Goal: Task Accomplishment & Management: Use online tool/utility

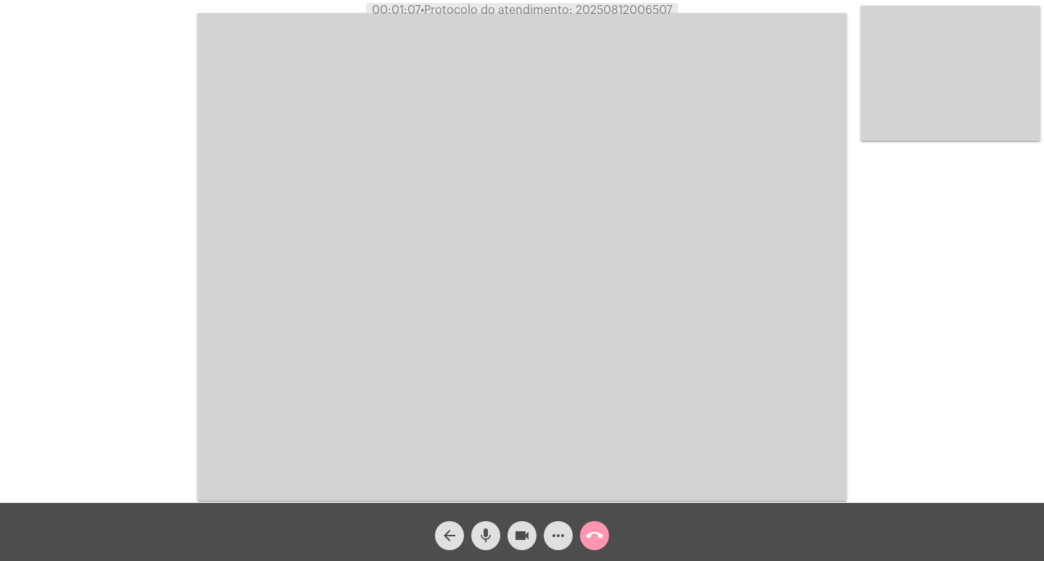
click at [514, 541] on mat-icon "videocam" at bounding box center [522, 535] width 17 height 17
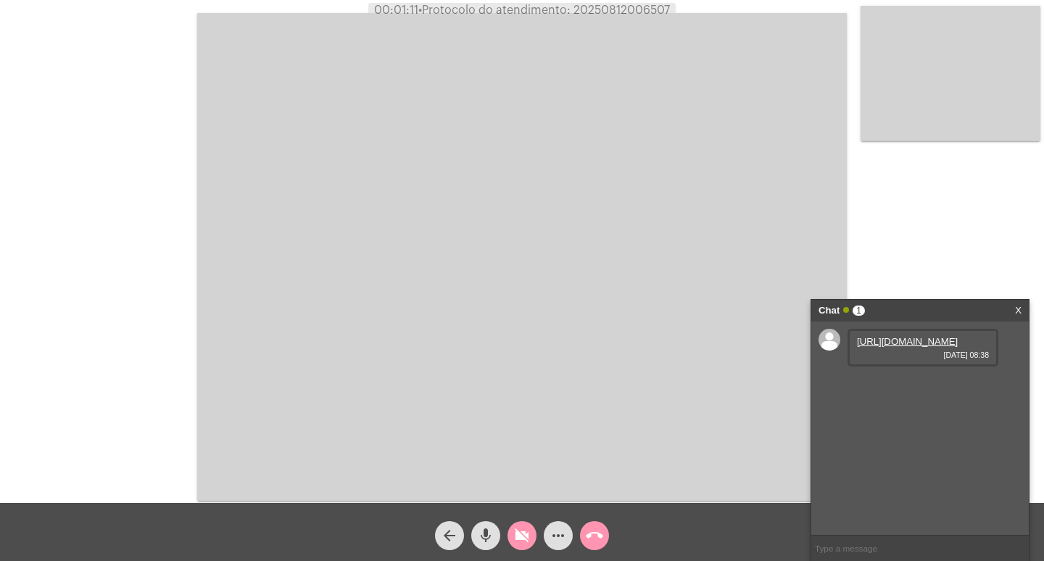
click at [511, 535] on button "videocam_off" at bounding box center [522, 535] width 29 height 29
click at [905, 347] on link "[URL][DOMAIN_NAME]" at bounding box center [907, 341] width 101 height 11
click at [902, 388] on link "[URL][DOMAIN_NAME]" at bounding box center [907, 382] width 101 height 11
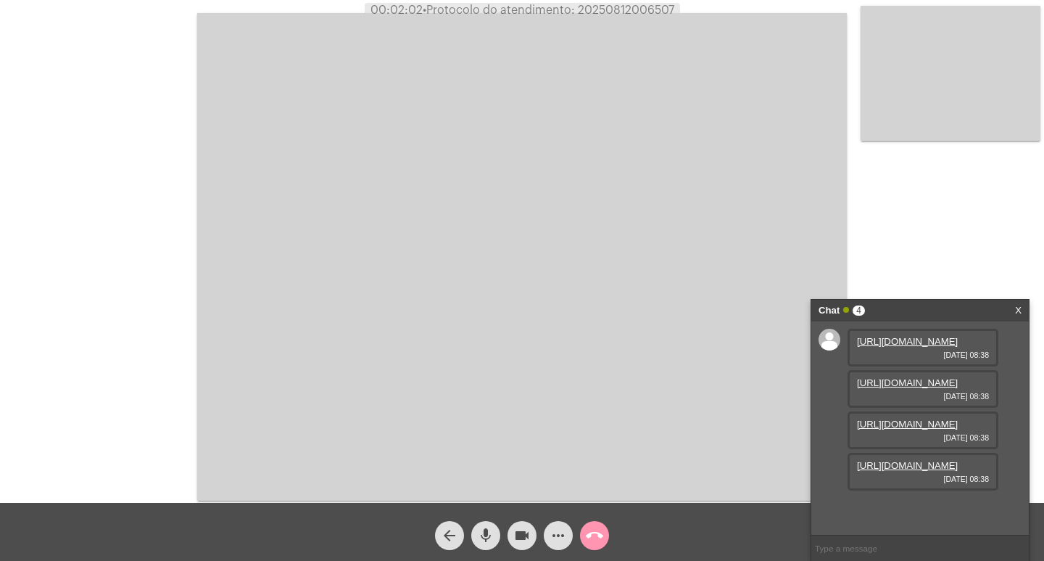
click at [907, 428] on link "[URL][DOMAIN_NAME]" at bounding box center [907, 423] width 101 height 11
click at [886, 471] on link "[URL][DOMAIN_NAME]" at bounding box center [907, 465] width 101 height 11
click at [482, 542] on mat-icon "mic" at bounding box center [485, 535] width 17 height 17
click at [511, 538] on button "videocam" at bounding box center [522, 535] width 29 height 29
click at [487, 541] on mat-icon "mic_off" at bounding box center [485, 535] width 17 height 17
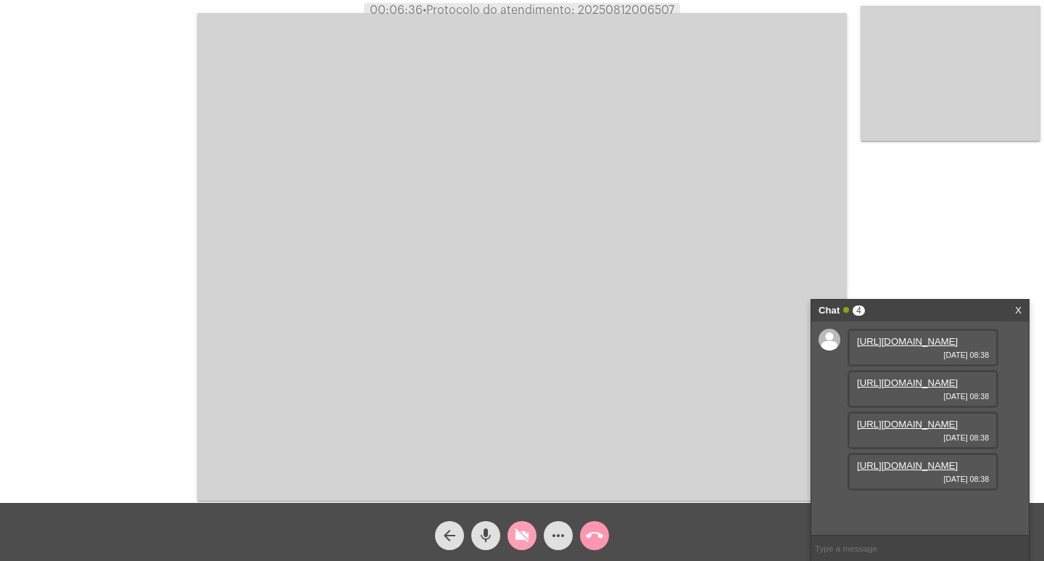
click at [519, 537] on mat-icon "videocam_off" at bounding box center [522, 535] width 17 height 17
click at [480, 537] on mat-icon "mic" at bounding box center [485, 535] width 17 height 17
click at [528, 536] on mat-icon "videocam" at bounding box center [522, 535] width 17 height 17
click at [495, 536] on button "mic_off" at bounding box center [485, 535] width 29 height 29
click at [513, 532] on button "videocam_off" at bounding box center [522, 535] width 29 height 29
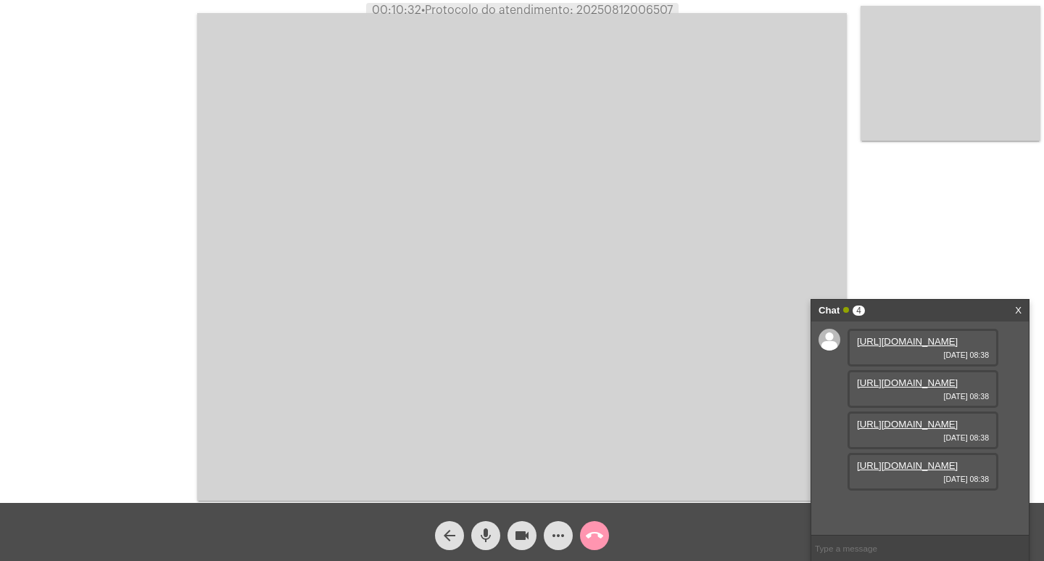
click at [486, 537] on mat-icon "mic" at bounding box center [485, 535] width 17 height 17
click at [519, 534] on mat-icon "videocam" at bounding box center [522, 535] width 17 height 17
click at [482, 543] on mat-icon "mic_off" at bounding box center [485, 535] width 17 height 17
click at [512, 541] on button "videocam_off" at bounding box center [522, 535] width 29 height 29
click at [563, 529] on mat-icon "more_horiz" at bounding box center [558, 535] width 17 height 17
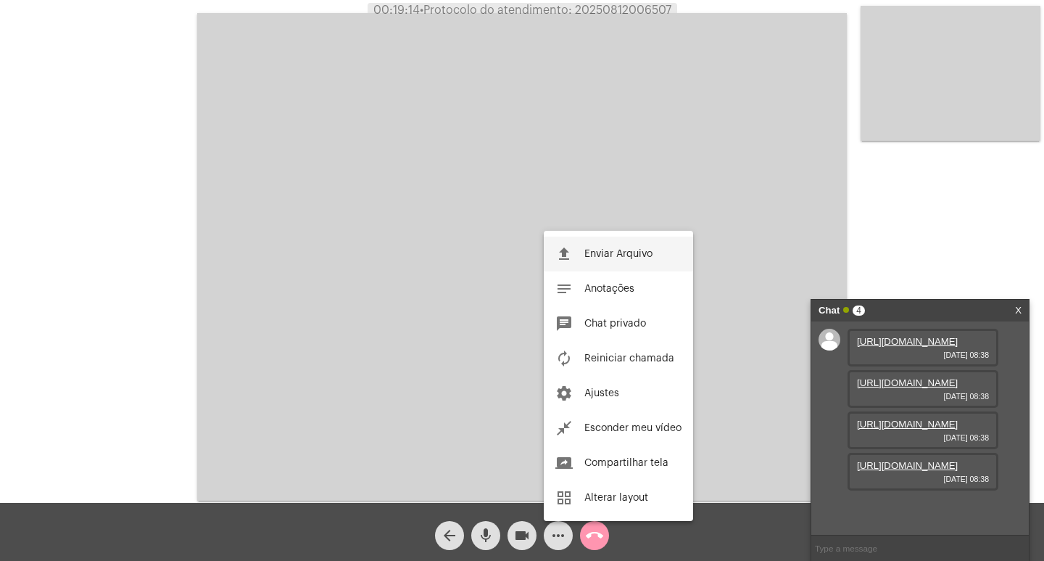
click at [595, 239] on button "file_upload Enviar Arquivo" at bounding box center [618, 253] width 149 height 35
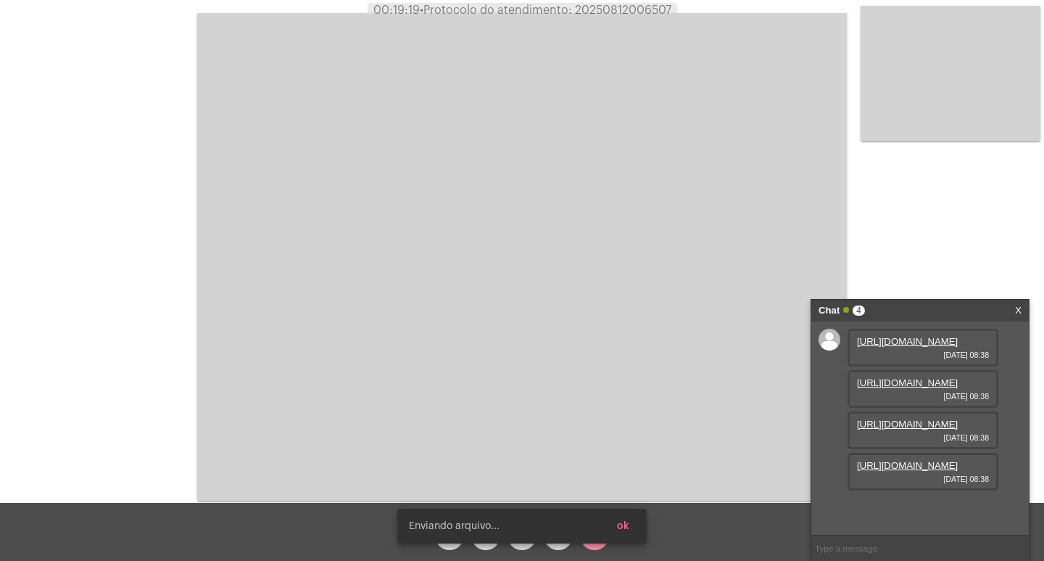
scroll to position [160, 0]
click at [527, 240] on video at bounding box center [522, 256] width 650 height 487
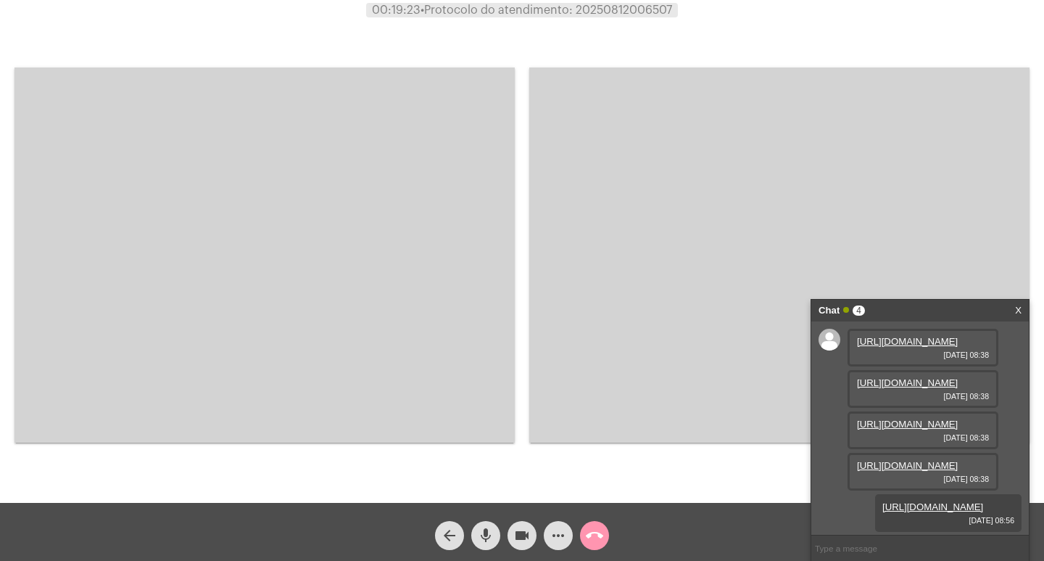
click at [615, 8] on span "• Protocolo do atendimento: 20250812006507" at bounding box center [547, 10] width 252 height 12
copy span "20250812006507"
click at [273, 36] on div at bounding box center [265, 255] width 500 height 499
click at [477, 543] on mat-icon "mic" at bounding box center [485, 535] width 17 height 17
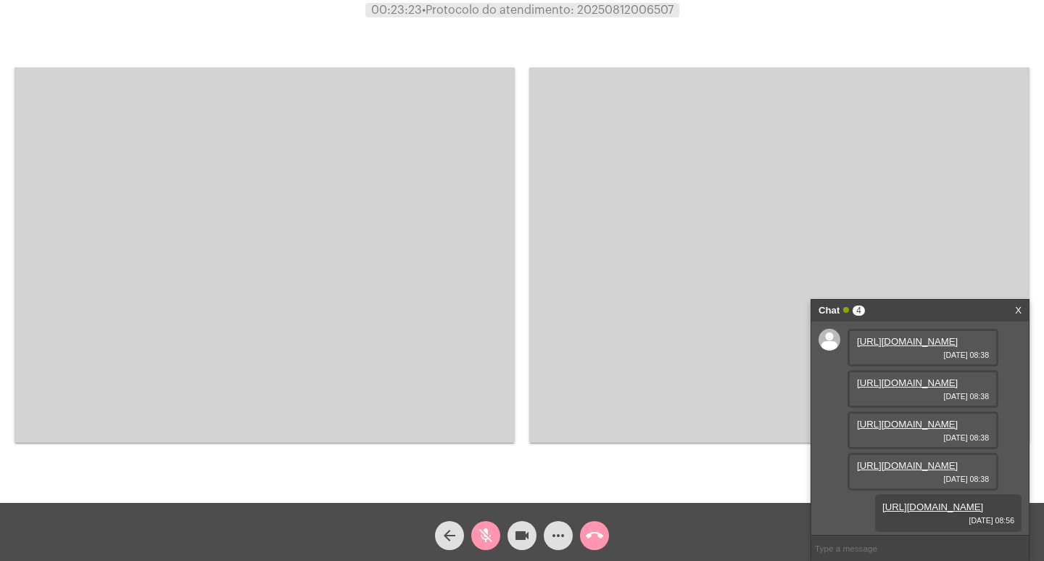
click at [496, 528] on button "mic_off" at bounding box center [485, 535] width 29 height 29
click at [1018, 311] on link "X" at bounding box center [1018, 311] width 7 height 22
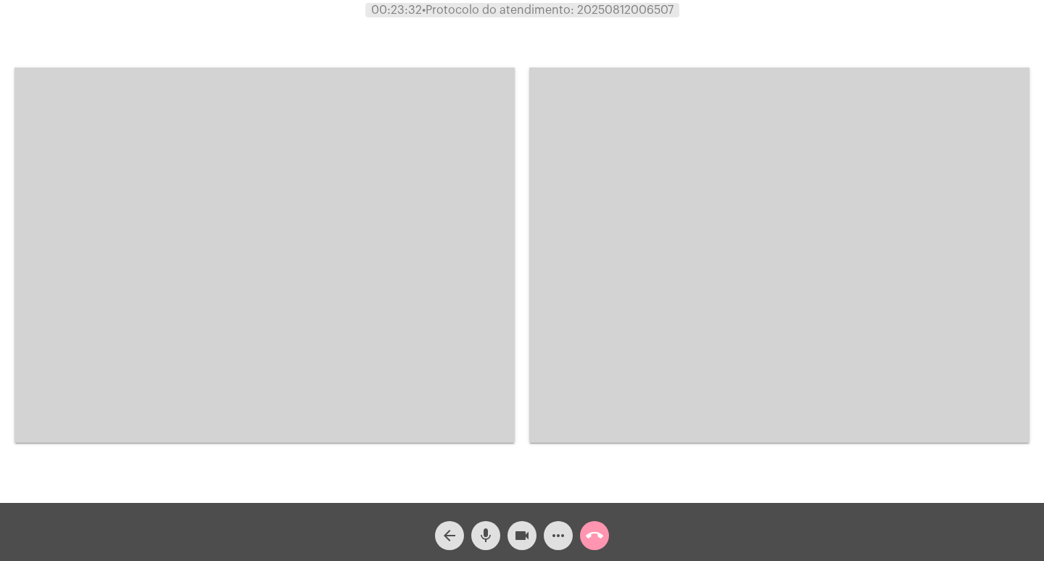
click at [162, 287] on video at bounding box center [265, 254] width 500 height 375
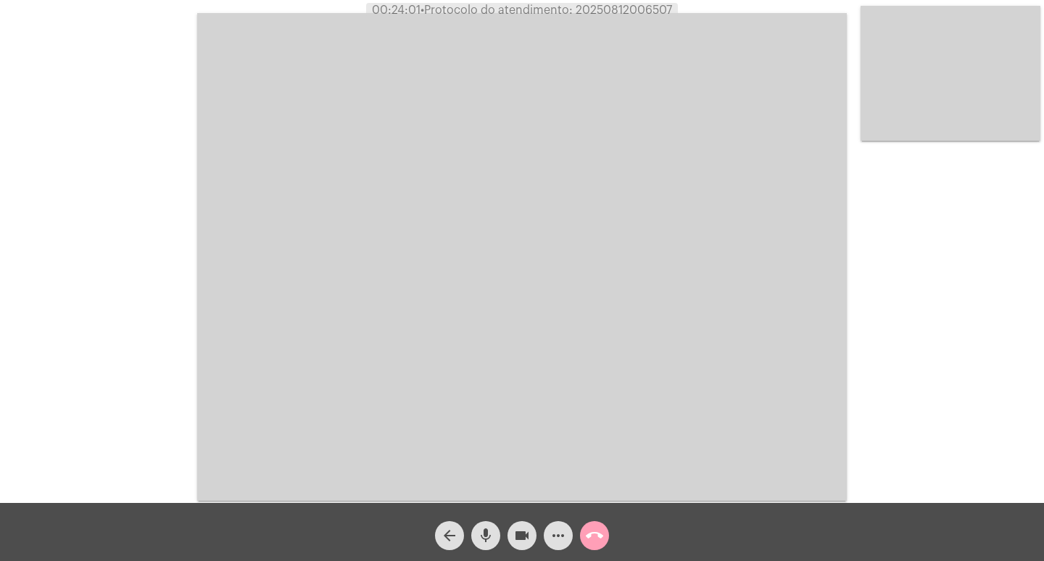
click at [587, 540] on mat-icon "call_end" at bounding box center [594, 535] width 17 height 17
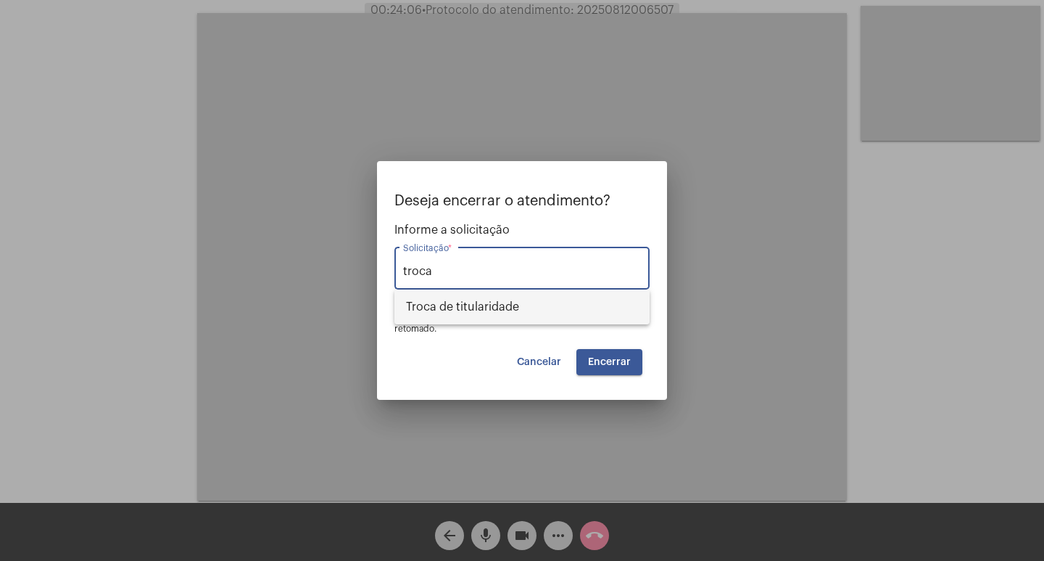
click at [564, 303] on span "Troca de titularidade" at bounding box center [522, 306] width 232 height 35
type input "Troca de titularidade"
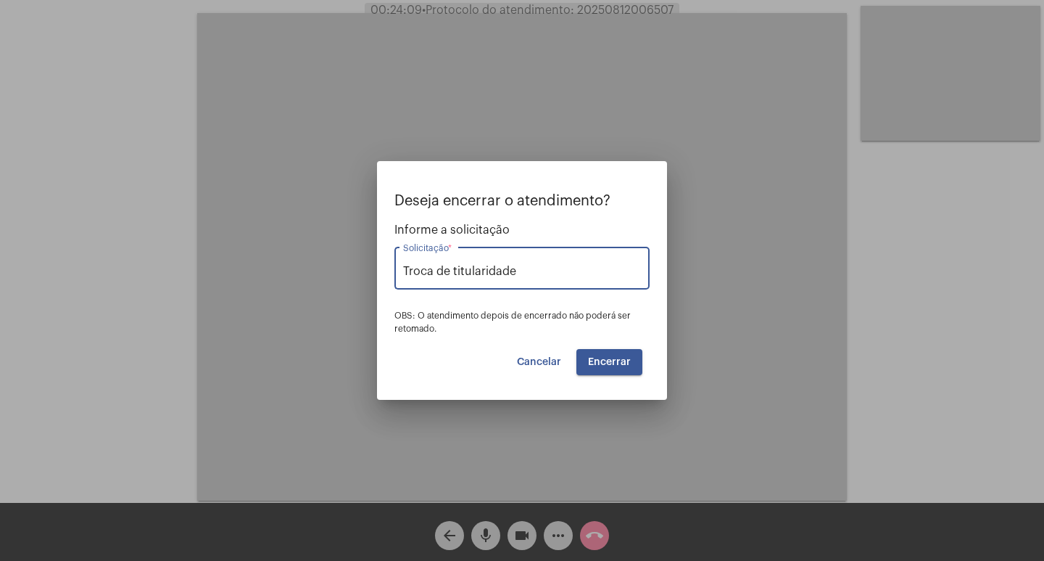
click at [612, 362] on span "Encerrar" at bounding box center [609, 362] width 43 height 10
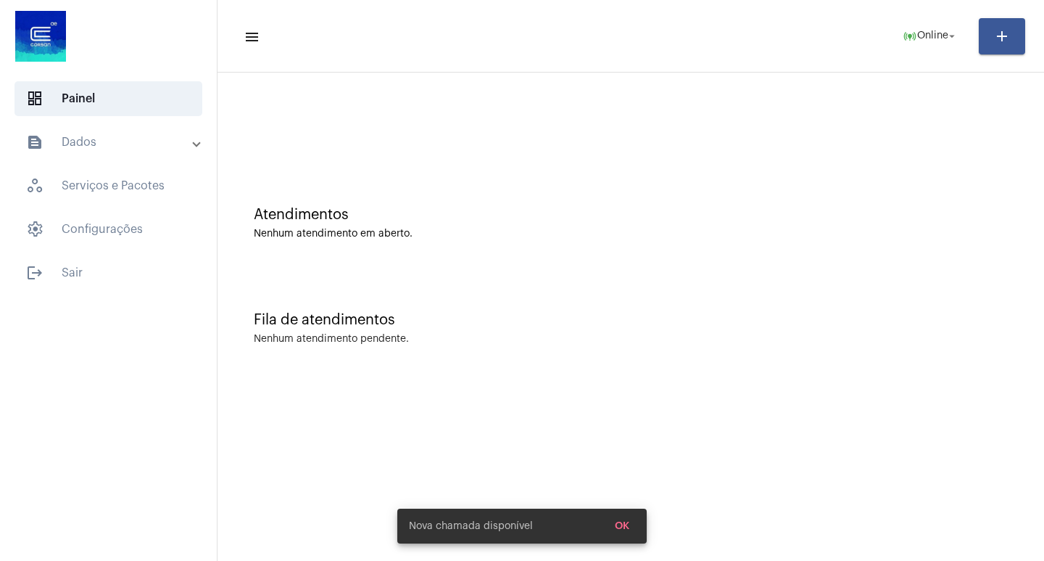
click at [541, 371] on div "Fila de atendimentos Nenhum atendimento pendente." at bounding box center [631, 320] width 812 height 105
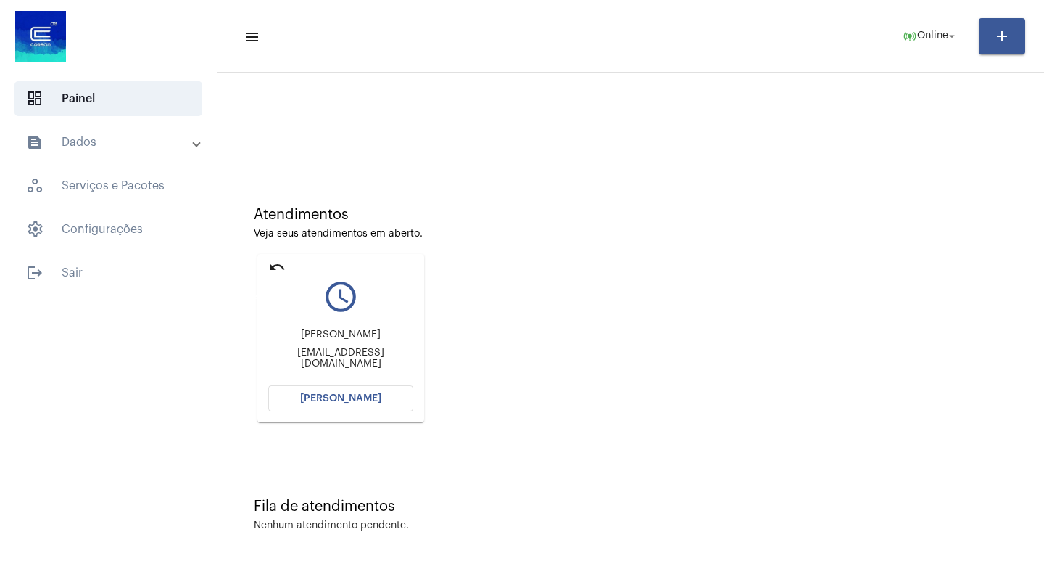
click at [275, 265] on mat-icon "undo" at bounding box center [276, 266] width 17 height 17
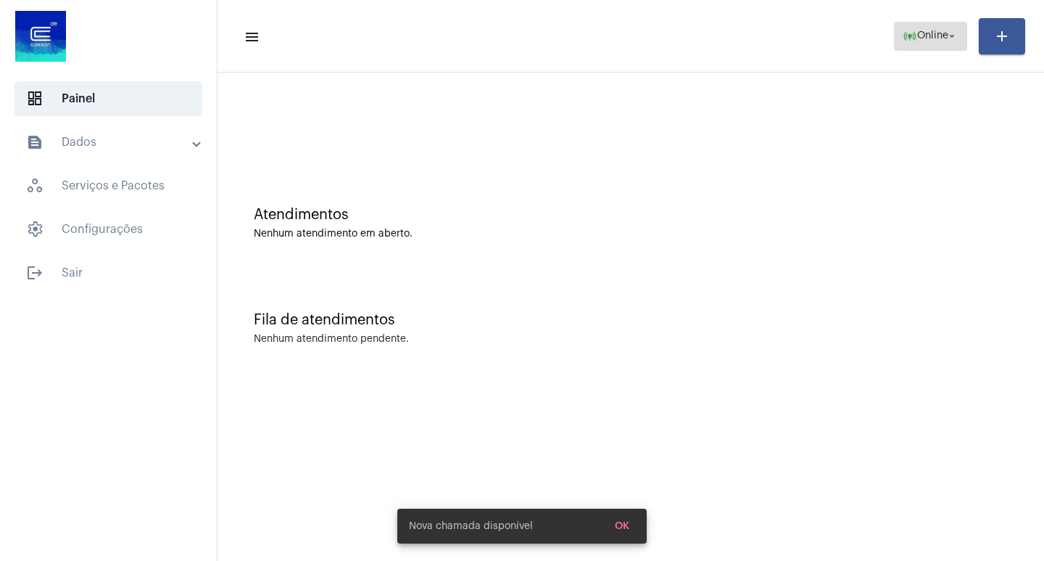
click at [936, 38] on span "Online" at bounding box center [933, 36] width 31 height 10
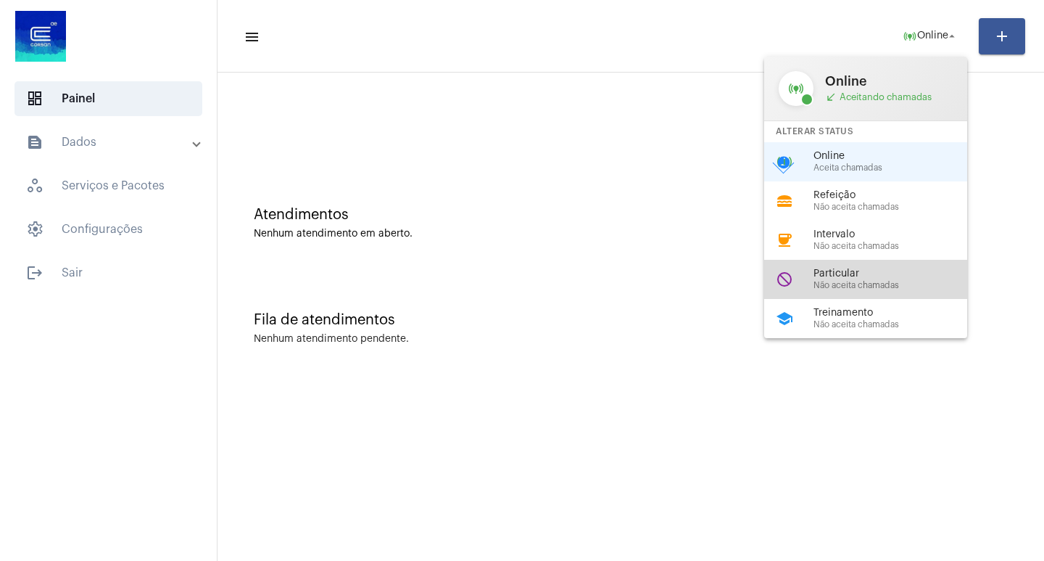
click at [896, 287] on span "Não aceita chamadas" at bounding box center [896, 285] width 165 height 9
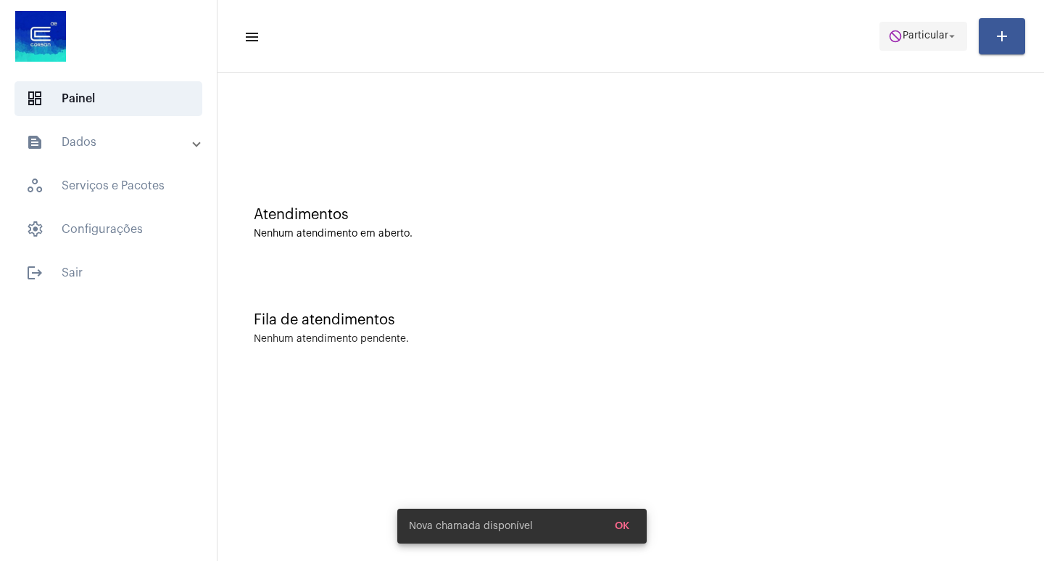
click at [907, 41] on span "do_not_disturb Particular arrow_drop_down" at bounding box center [923, 35] width 70 height 26
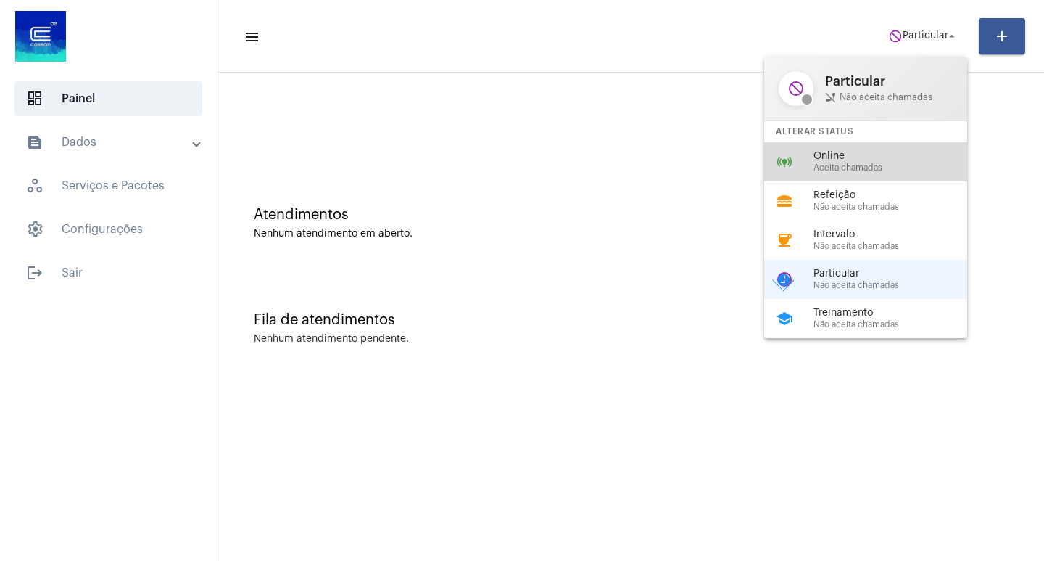
click at [886, 172] on span "Aceita chamadas" at bounding box center [896, 167] width 165 height 9
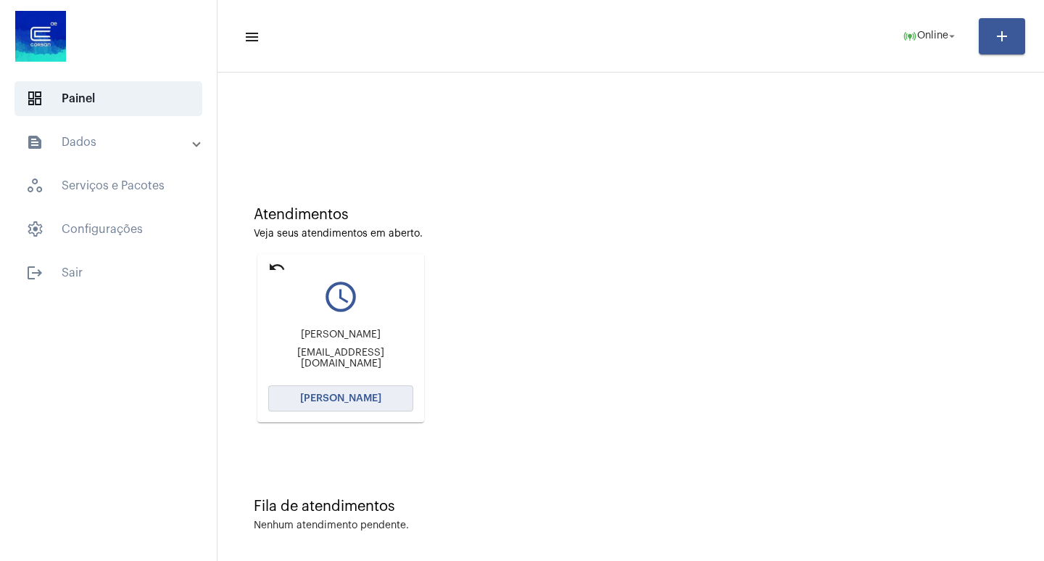
click at [363, 407] on button "[PERSON_NAME]" at bounding box center [340, 398] width 145 height 26
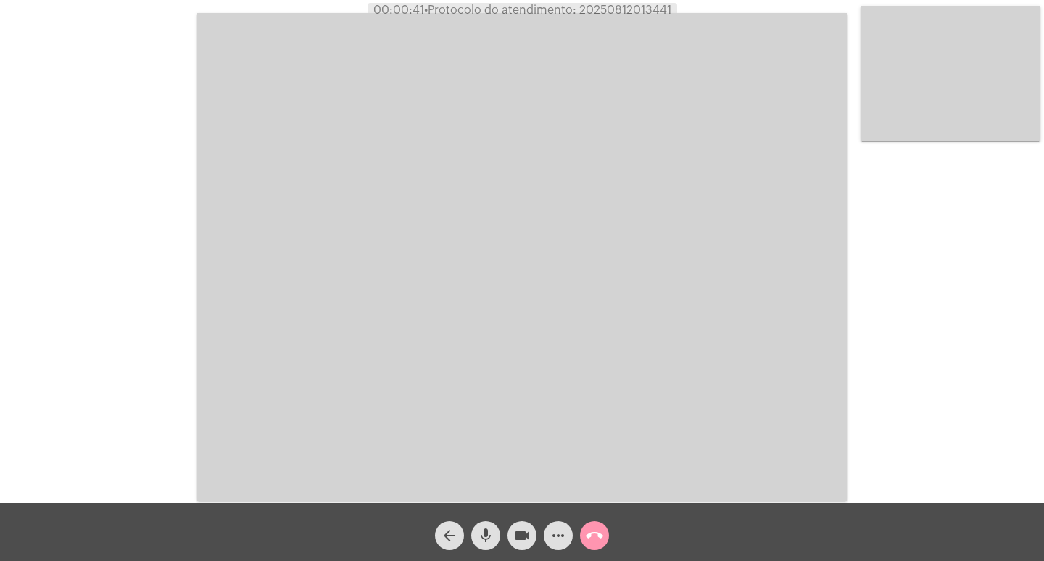
click at [490, 538] on mat-icon "mic" at bounding box center [485, 535] width 17 height 17
click at [483, 537] on mat-icon "mic_off" at bounding box center [485, 535] width 17 height 17
click at [488, 535] on mat-icon "mic" at bounding box center [485, 535] width 17 height 17
click at [511, 537] on button "videocam" at bounding box center [522, 535] width 29 height 29
click at [495, 540] on button "mic_off" at bounding box center [485, 535] width 29 height 29
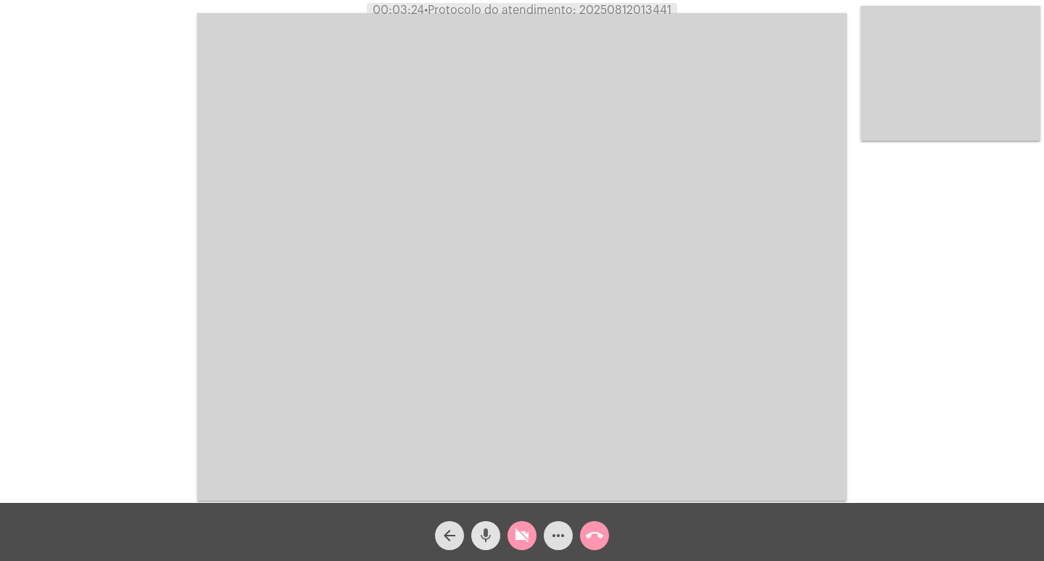
click at [508, 533] on button "videocam_off" at bounding box center [522, 535] width 29 height 29
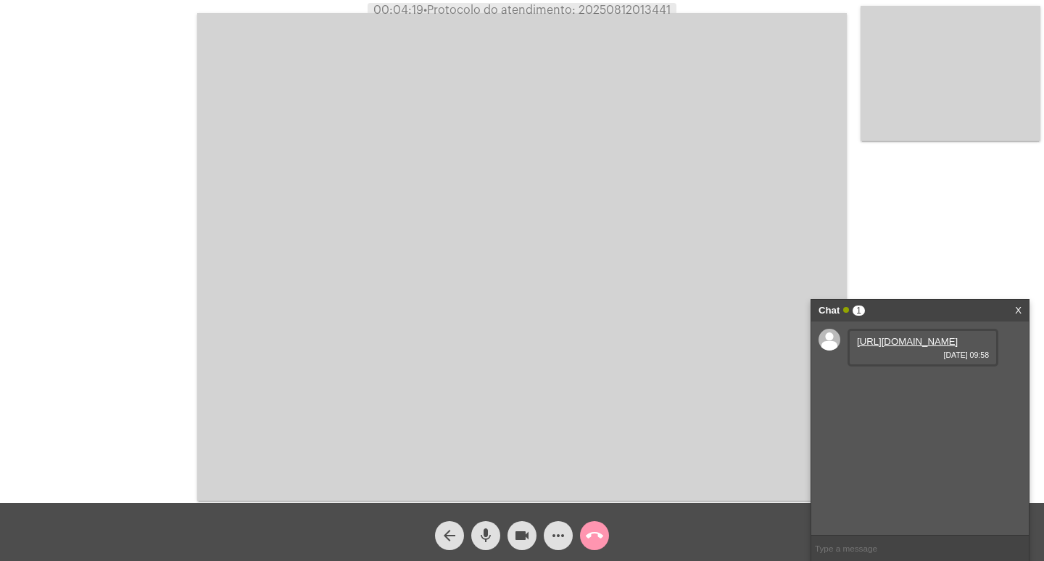
click at [940, 347] on link "[URL][DOMAIN_NAME]" at bounding box center [907, 341] width 101 height 11
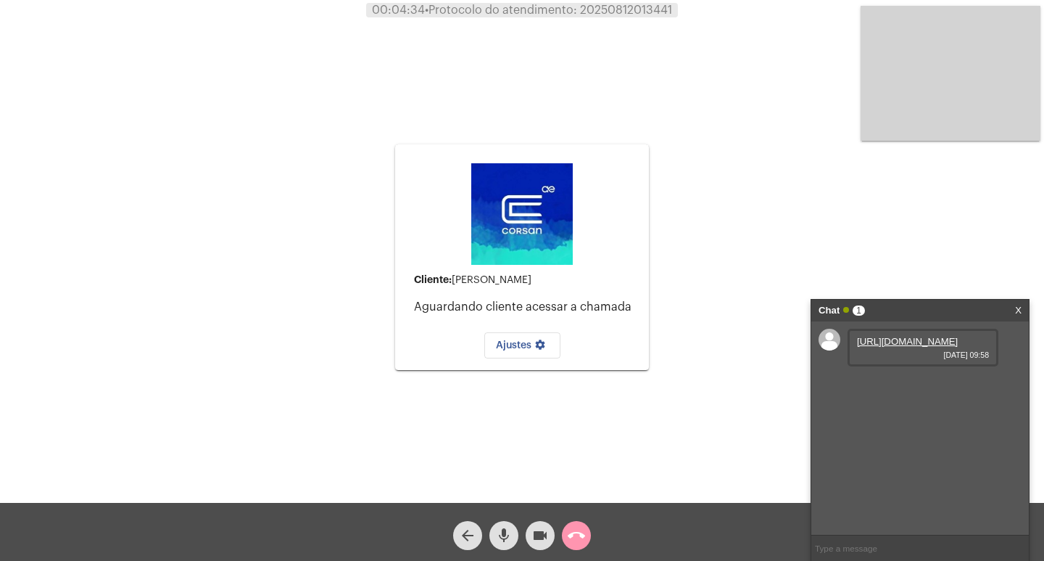
click at [1024, 307] on div "Chat 1 X" at bounding box center [921, 311] width 218 height 22
click at [1019, 300] on link "X" at bounding box center [1018, 311] width 7 height 22
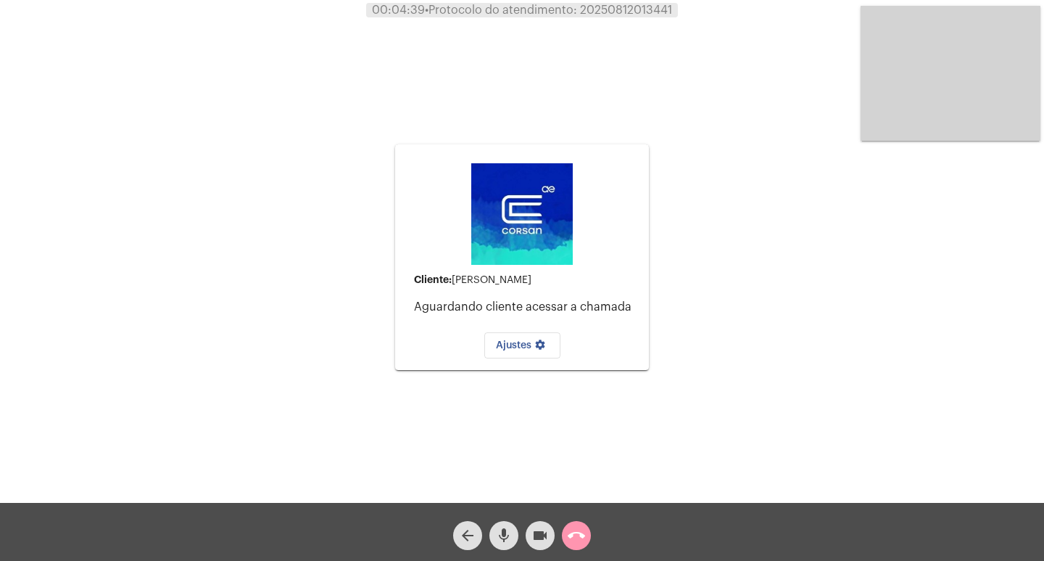
click at [574, 529] on mat-icon "call_end" at bounding box center [576, 535] width 17 height 17
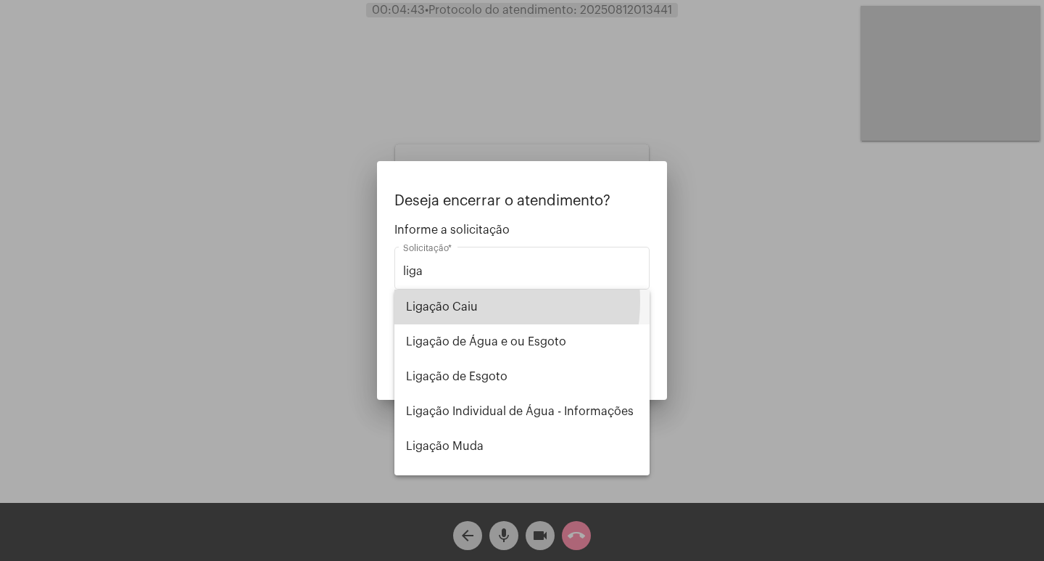
click at [459, 301] on span "Ligação Caiu" at bounding box center [522, 306] width 232 height 35
type input "Ligação Caiu"
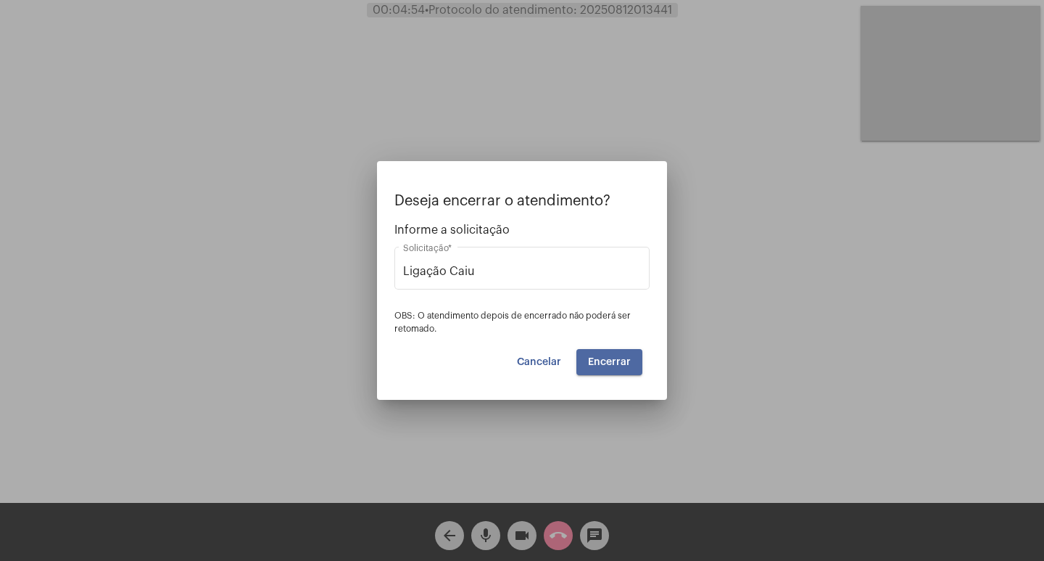
click at [611, 370] on button "Encerrar" at bounding box center [610, 362] width 66 height 26
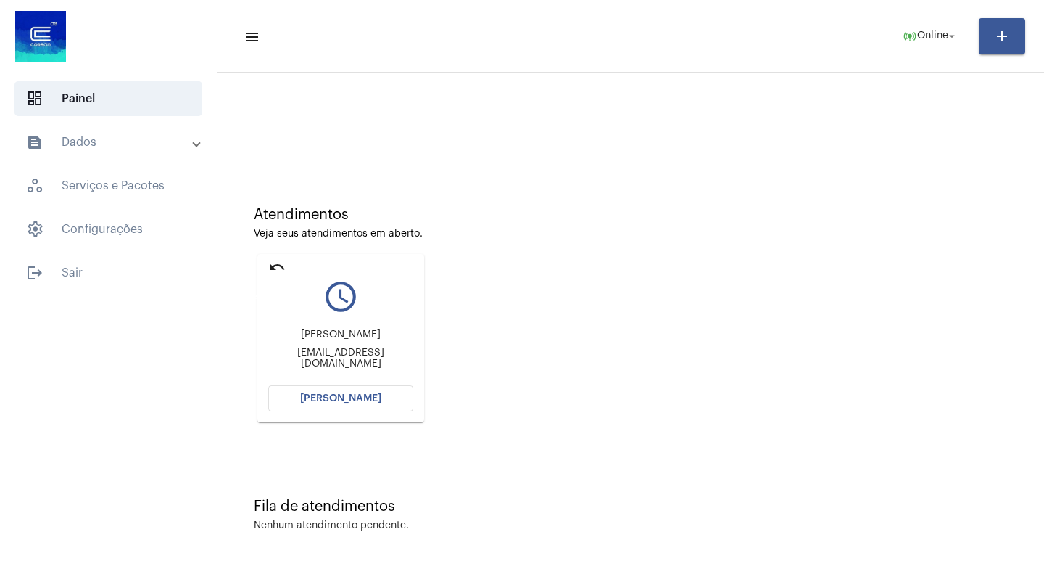
click at [274, 270] on mat-icon "undo" at bounding box center [276, 266] width 17 height 17
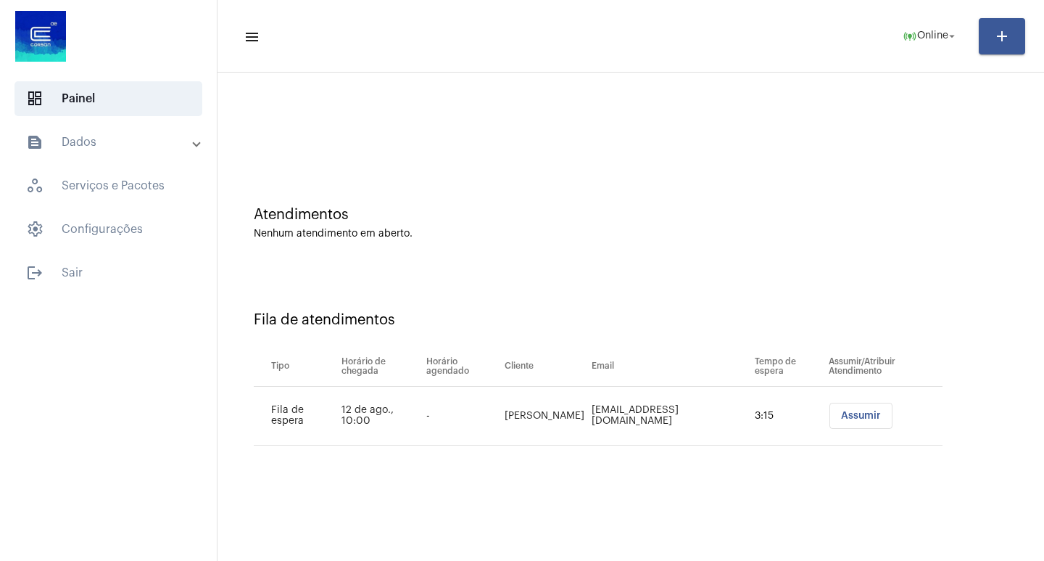
click at [845, 413] on span "Assumir" at bounding box center [861, 416] width 40 height 10
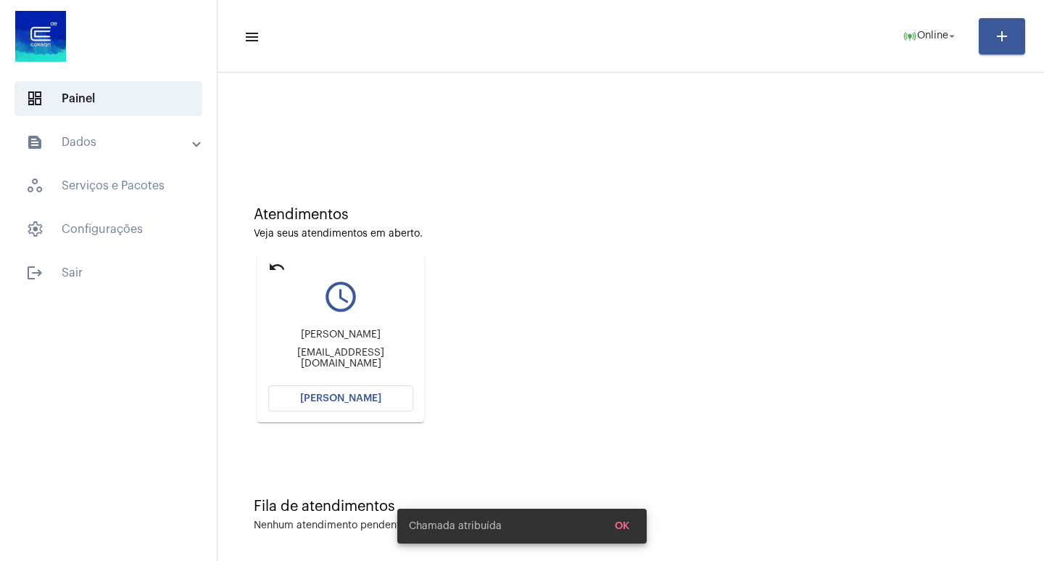
click at [395, 405] on button "[PERSON_NAME]" at bounding box center [340, 398] width 145 height 26
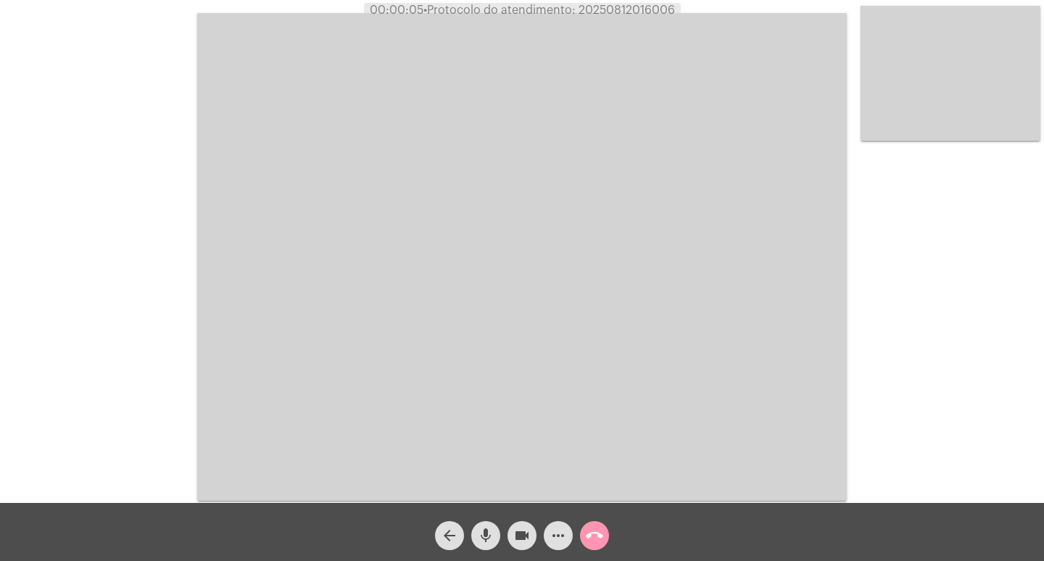
click at [481, 334] on video at bounding box center [522, 256] width 650 height 487
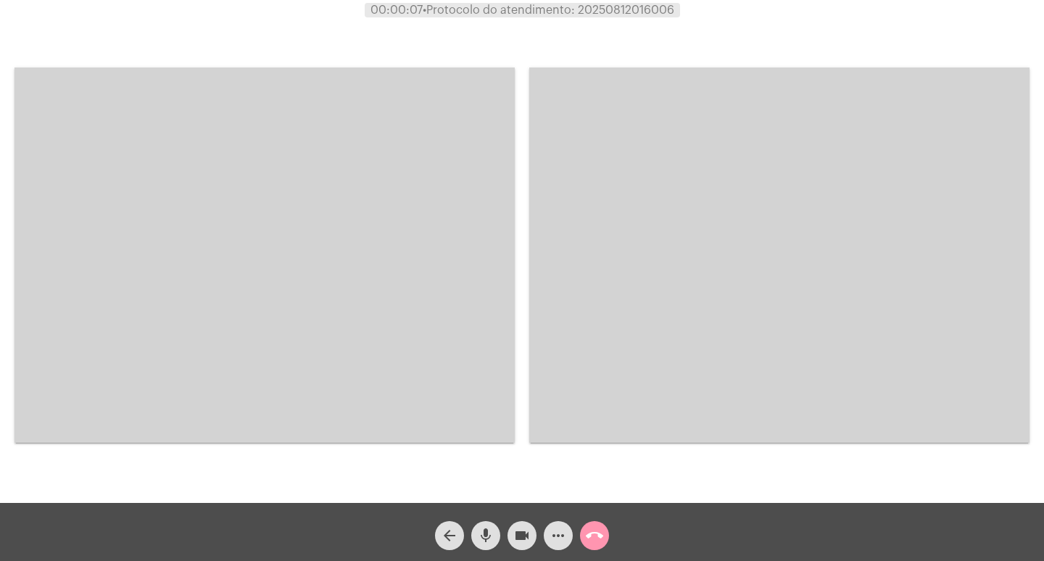
click at [492, 178] on video at bounding box center [265, 254] width 500 height 375
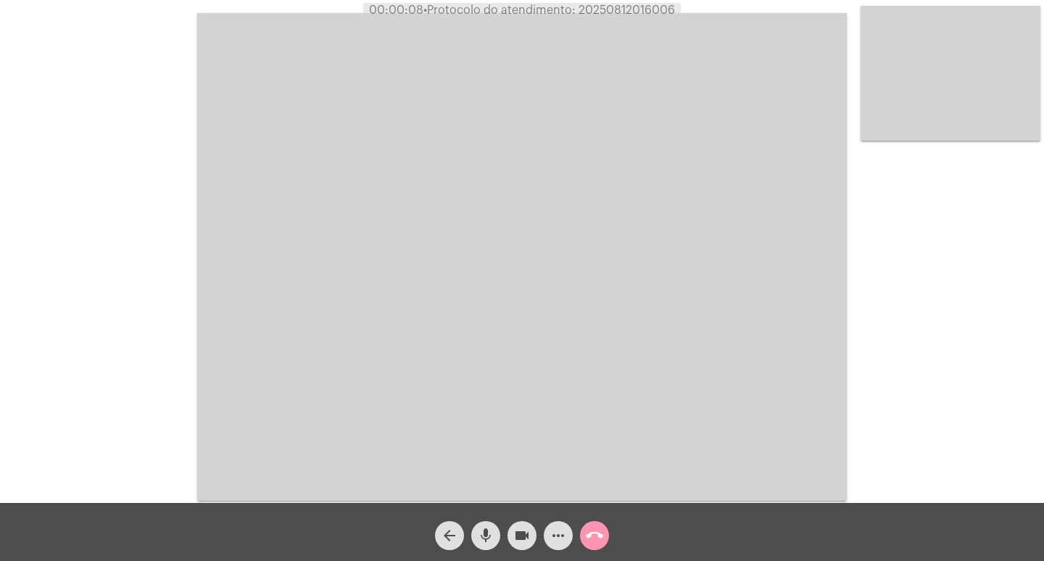
click at [617, 6] on span "• Protocolo do atendimento: 20250812016006" at bounding box center [550, 10] width 252 height 12
copy span "20250812016006"
click at [355, 208] on video at bounding box center [522, 256] width 650 height 487
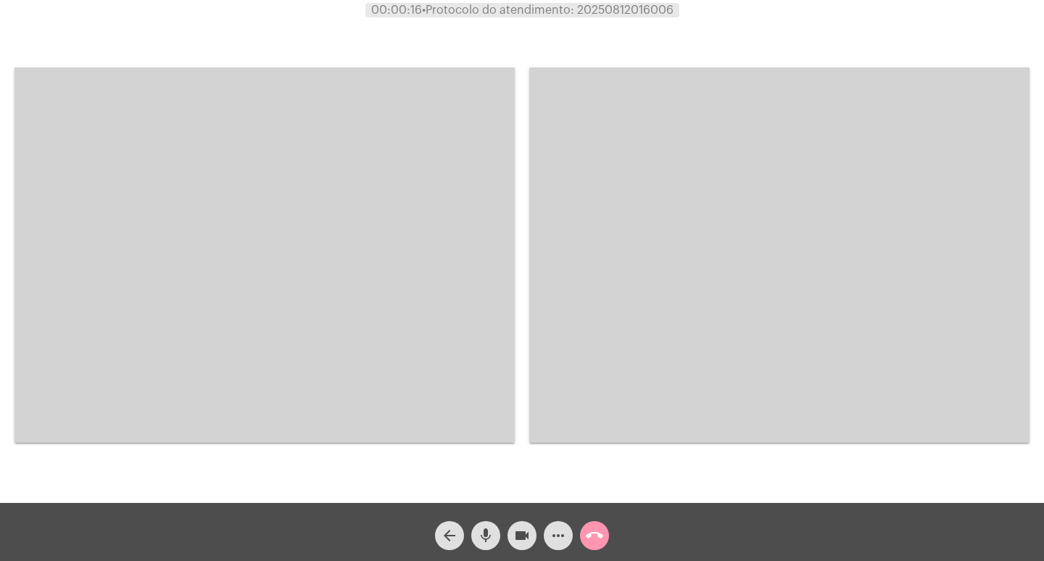
click at [356, 219] on video at bounding box center [265, 254] width 500 height 375
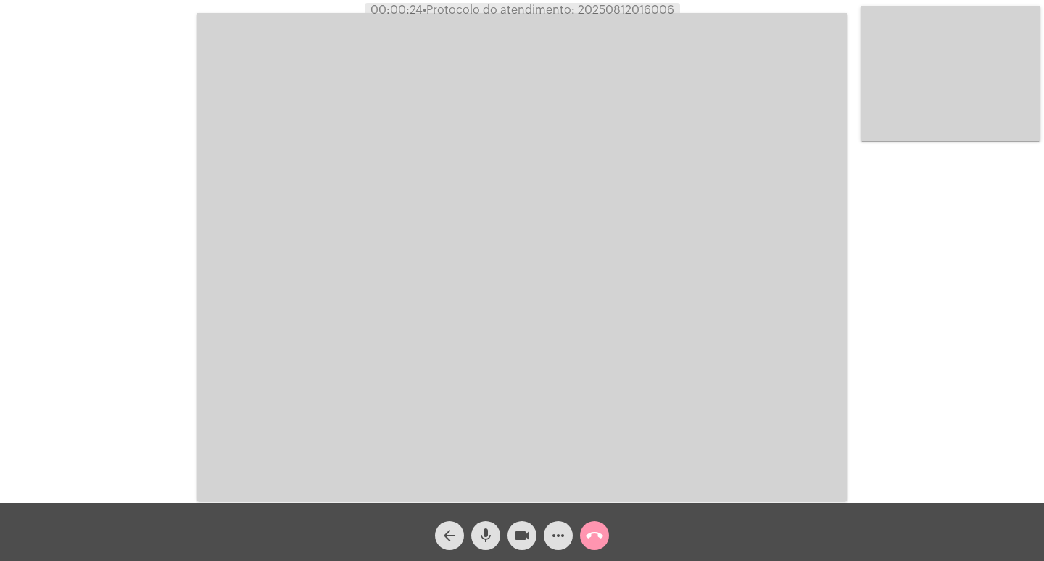
click at [145, 155] on div "Acessando Câmera e Microfone..." at bounding box center [522, 255] width 1042 height 503
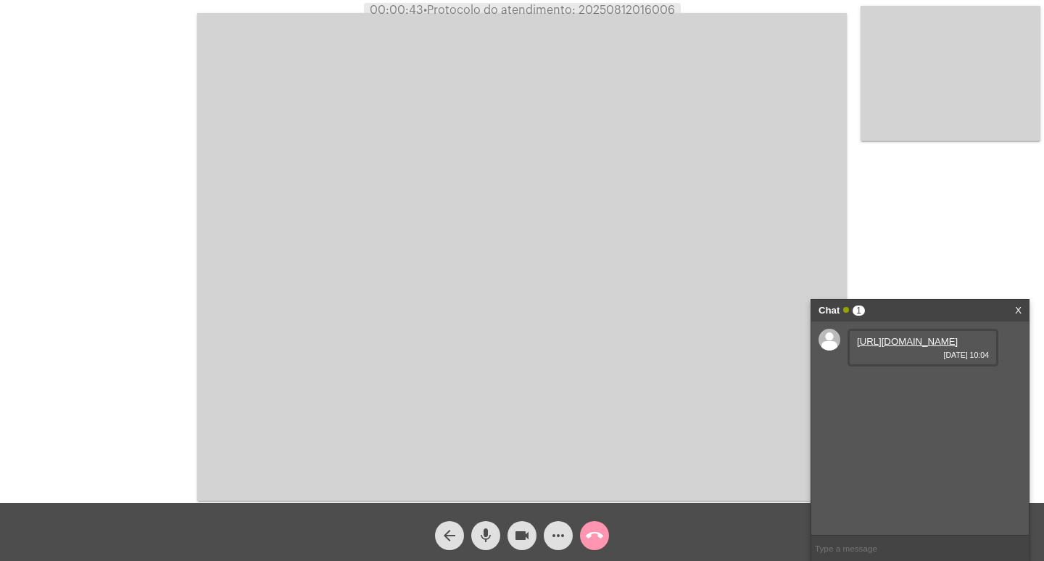
click at [600, 1] on div "Acessando Câmera e Microfone..." at bounding box center [522, 251] width 1044 height 503
click at [602, 5] on span "• Protocolo do atendimento: 20250812016006" at bounding box center [550, 10] width 252 height 12
copy span "20250812016006"
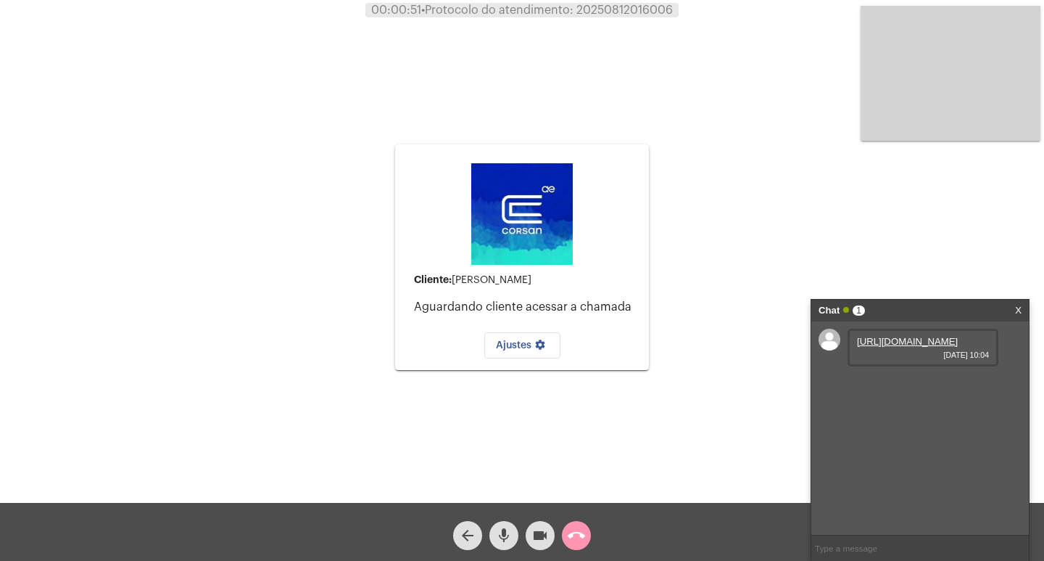
drag, startPoint x: 323, startPoint y: 158, endPoint x: 288, endPoint y: 152, distance: 36.1
click at [323, 158] on div "Cliente: [PERSON_NAME] cliente acessar a chamada Ajustes settings Acessando Câm…" at bounding box center [522, 255] width 1042 height 503
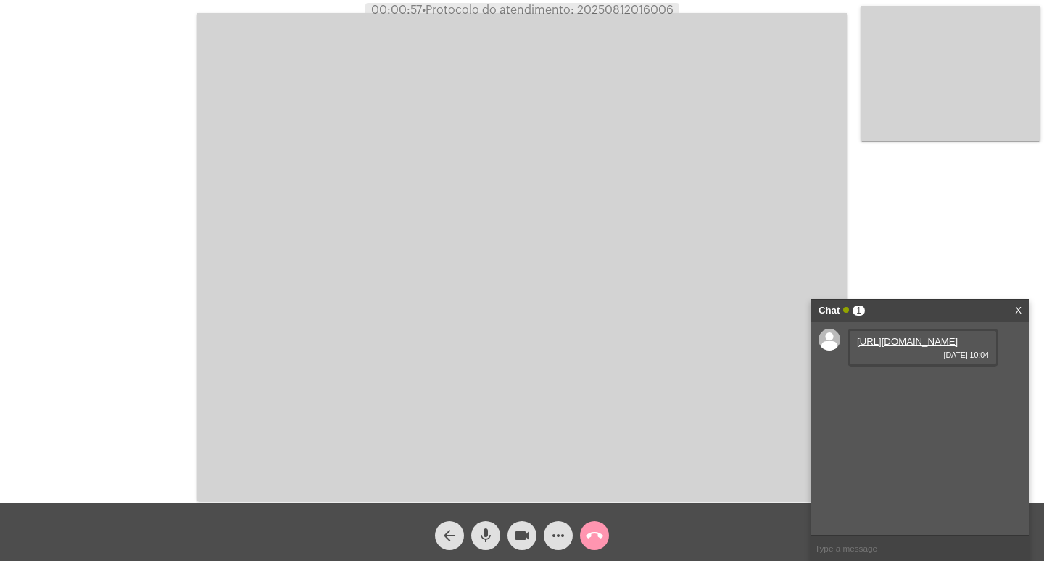
click at [1019, 302] on link "X" at bounding box center [1018, 311] width 7 height 22
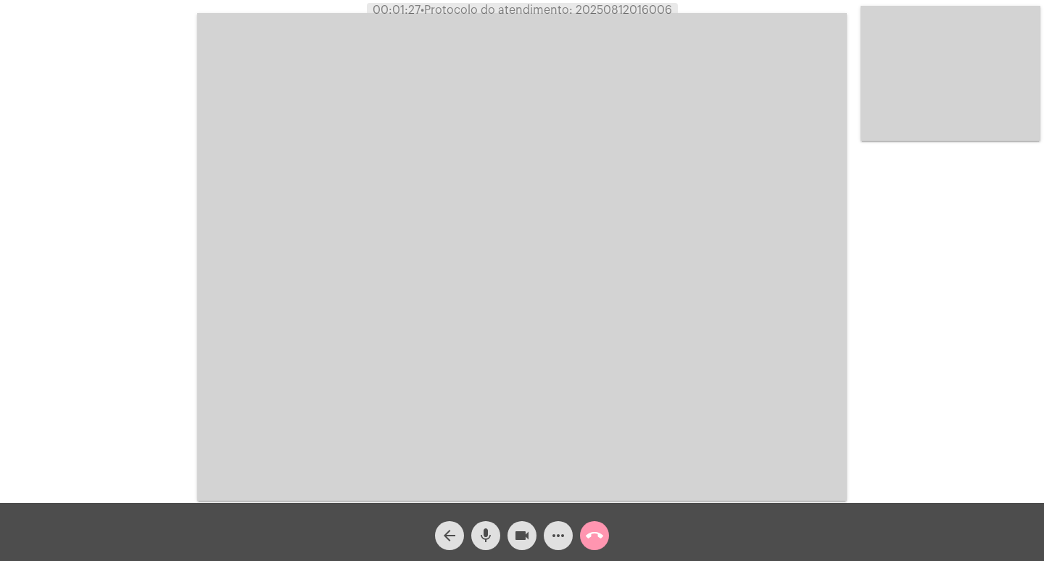
click at [81, 205] on div "Acessando Câmera e Microfone..." at bounding box center [522, 255] width 1042 height 503
click at [461, 273] on video at bounding box center [522, 256] width 650 height 487
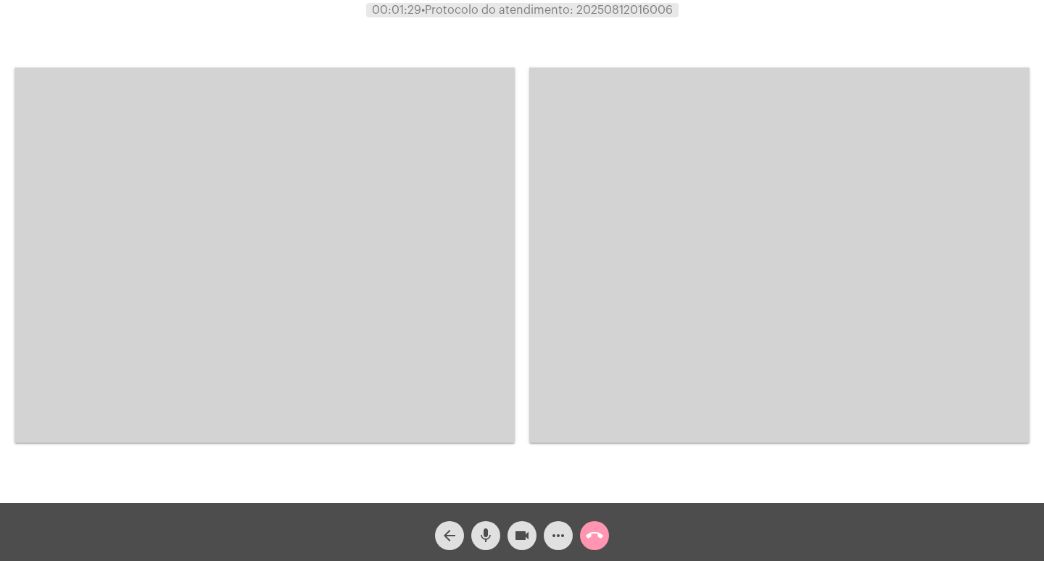
click at [418, 296] on video at bounding box center [265, 254] width 500 height 375
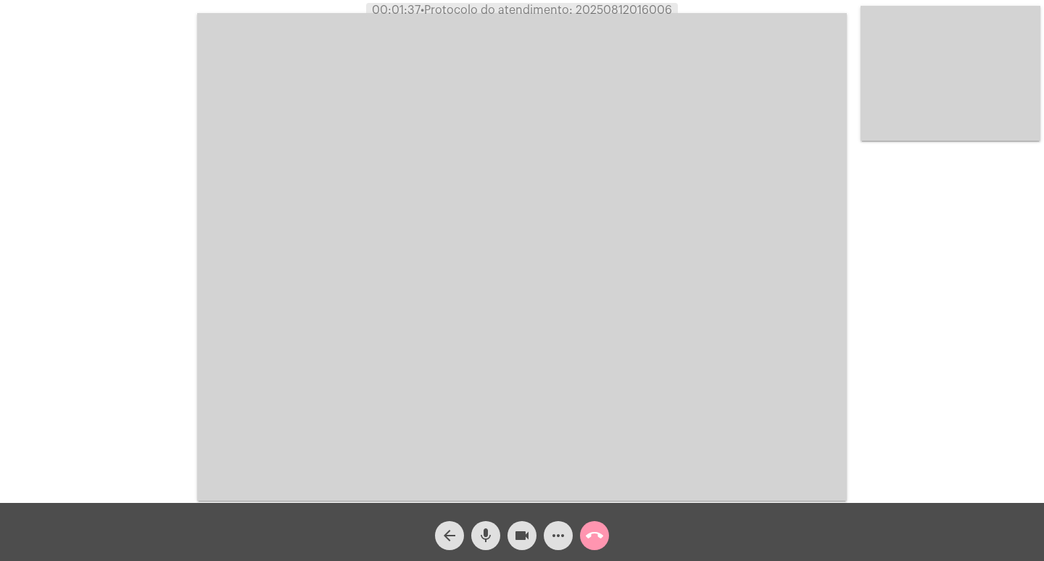
click at [323, 406] on video at bounding box center [522, 256] width 650 height 487
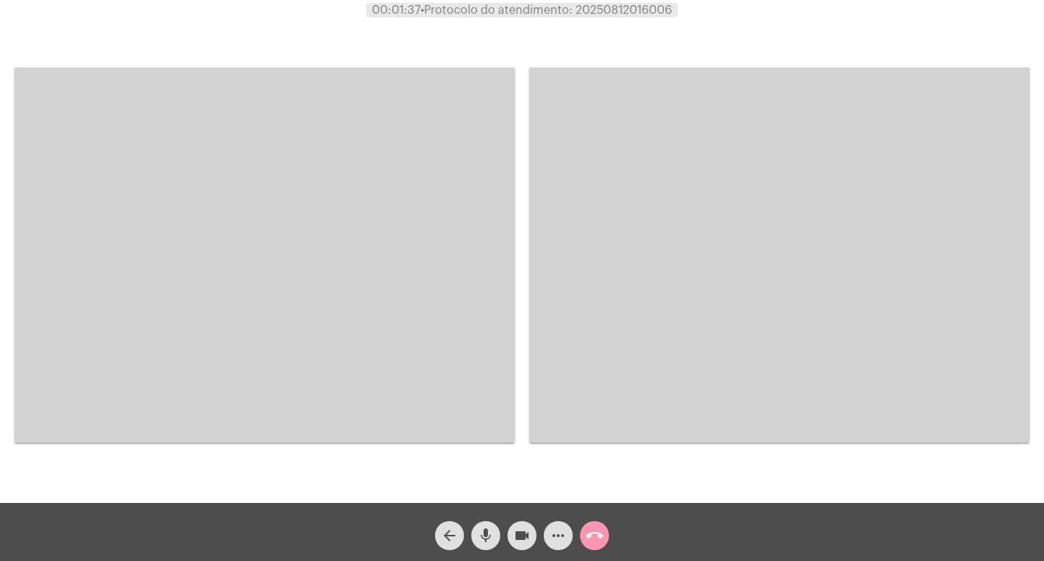
click at [364, 300] on video at bounding box center [265, 254] width 500 height 375
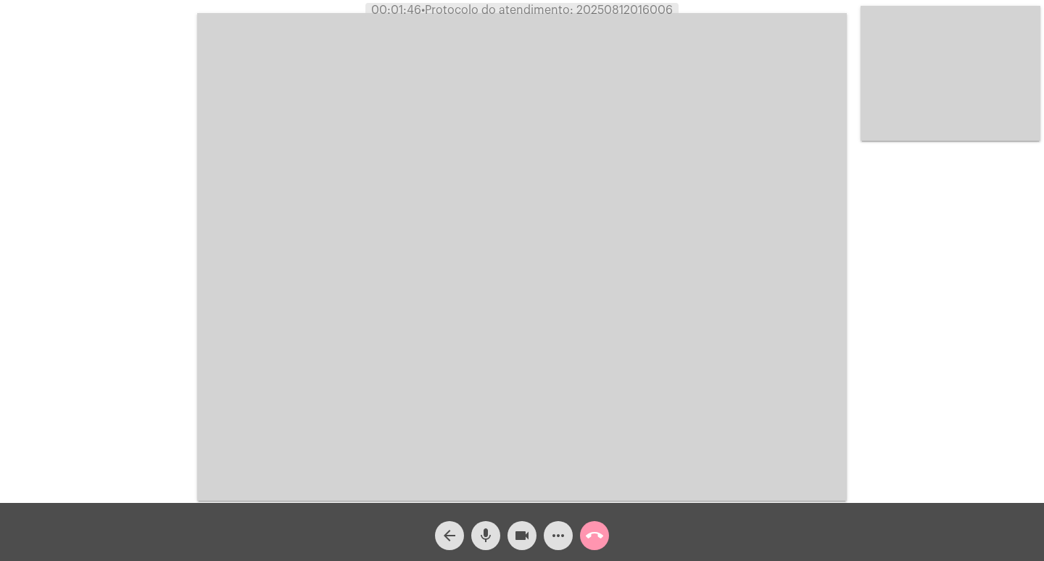
click at [323, 322] on video at bounding box center [522, 256] width 650 height 487
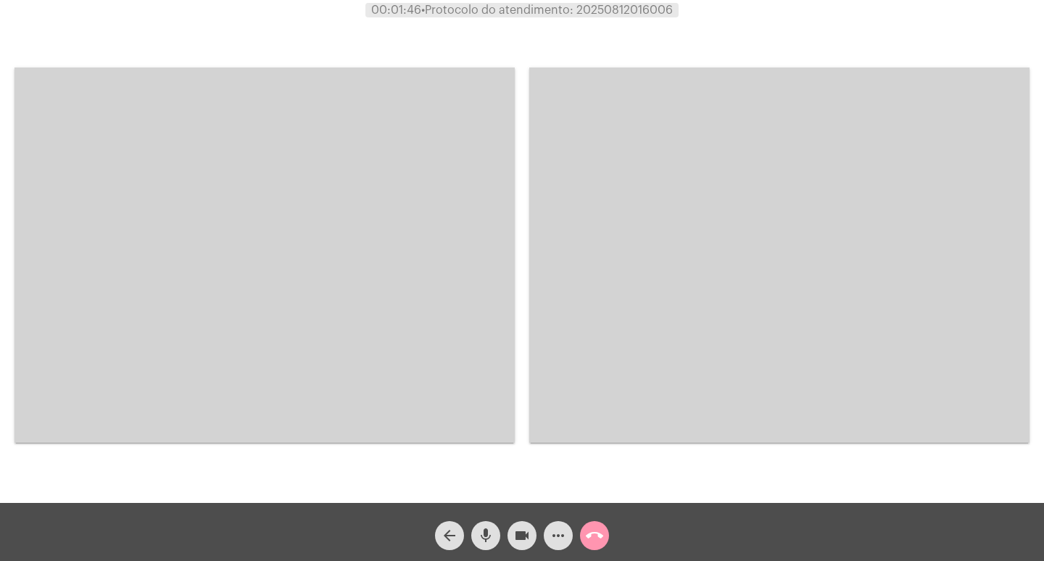
click at [323, 322] on video at bounding box center [265, 254] width 500 height 375
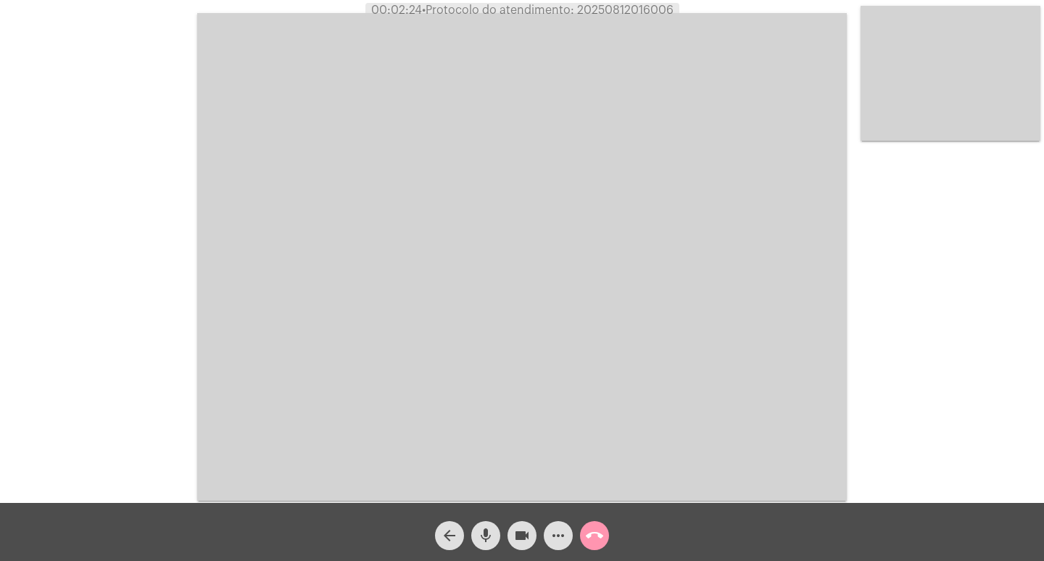
click at [200, 452] on video at bounding box center [522, 256] width 650 height 487
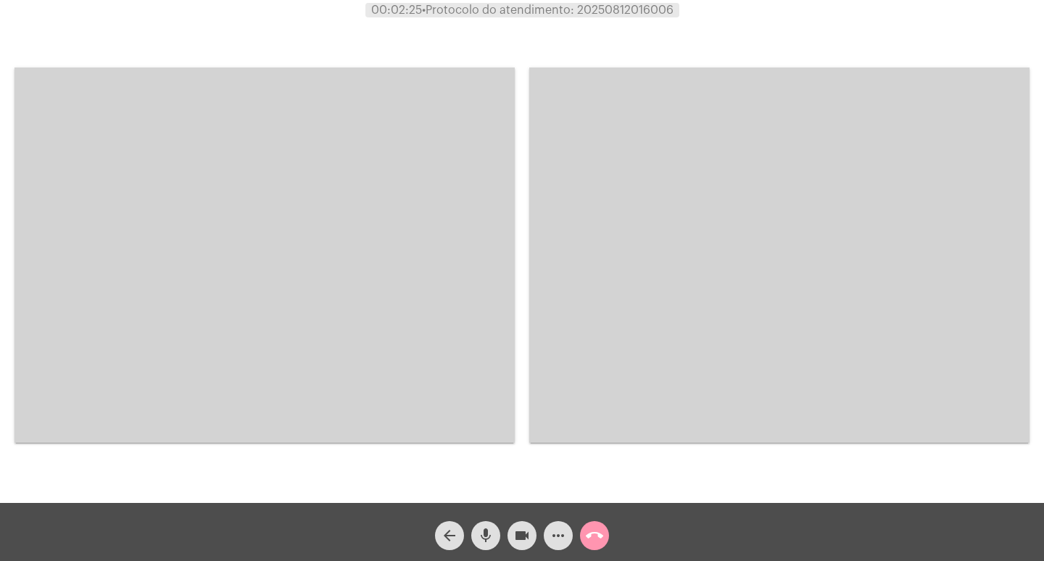
click at [273, 369] on video at bounding box center [265, 254] width 500 height 375
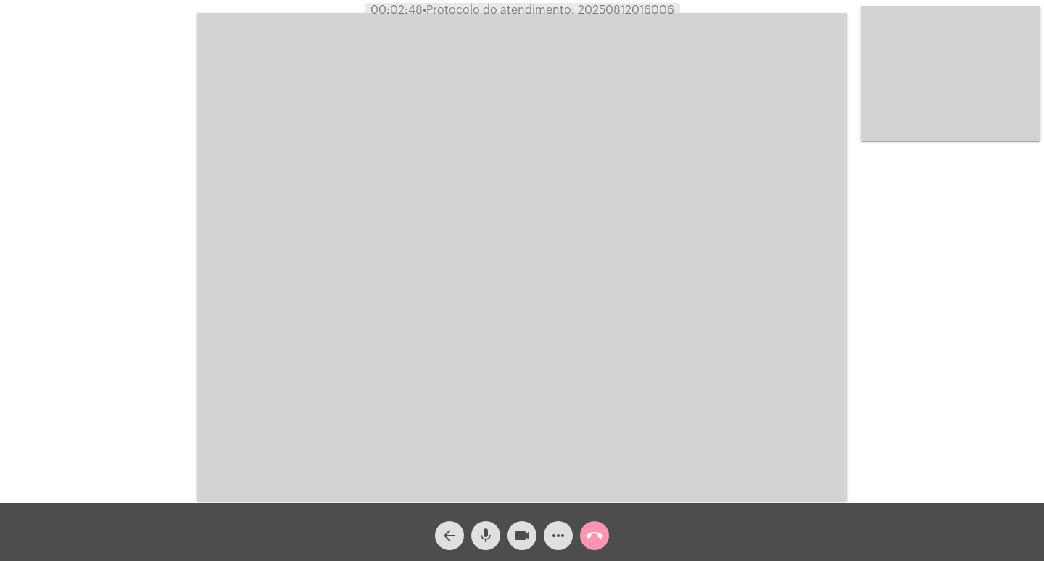
click at [598, 541] on mat-icon "call_end" at bounding box center [594, 535] width 17 height 17
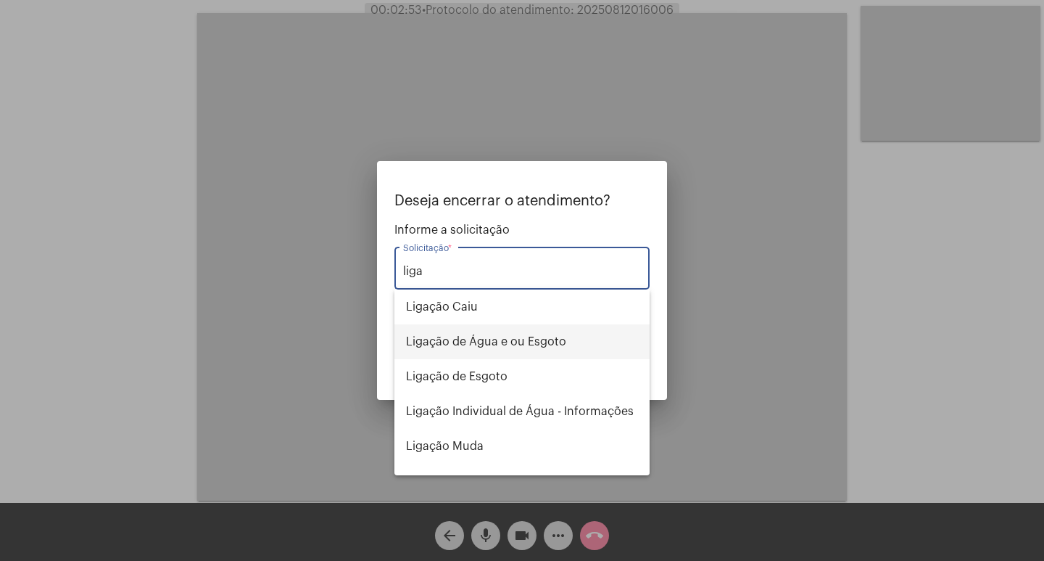
click at [545, 336] on span "Ligação de Água e ou Esgoto" at bounding box center [522, 341] width 232 height 35
type input "Ligação de Água e ou Esgoto"
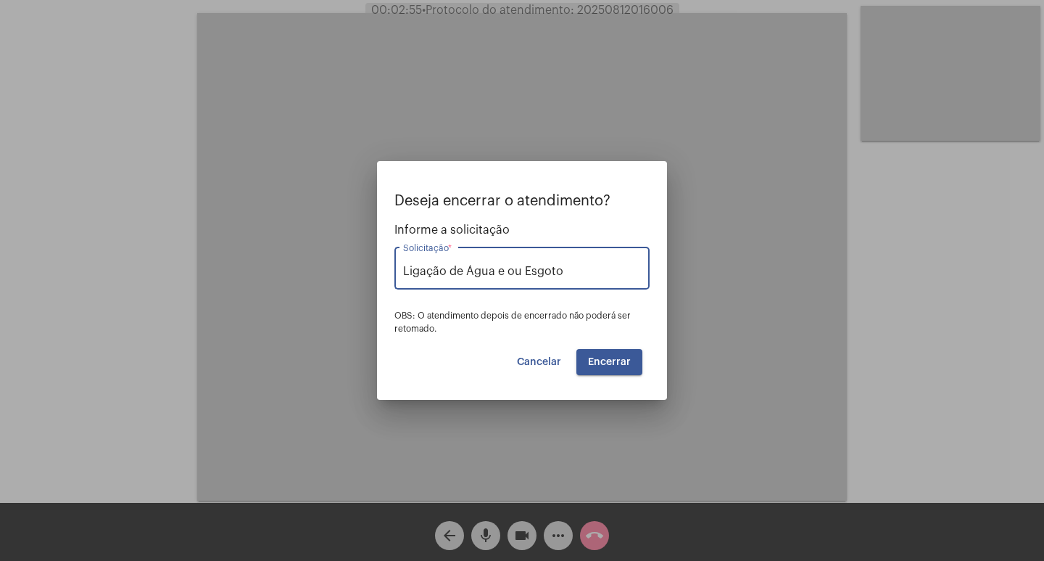
click at [625, 360] on span "Encerrar" at bounding box center [609, 362] width 43 height 10
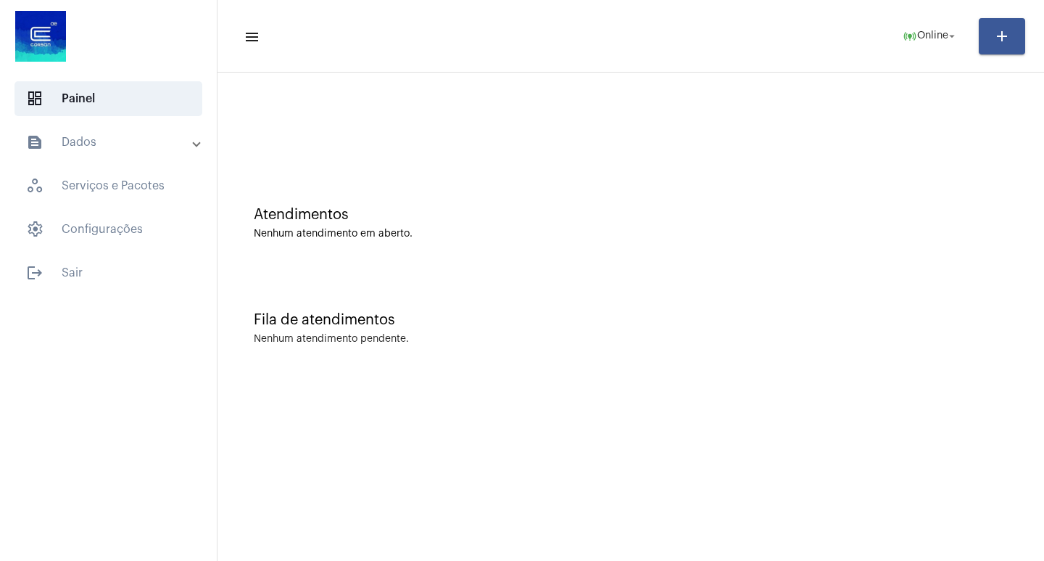
click at [326, 15] on mat-toolbar-row "menu online_prediction Online arrow_drop_down add" at bounding box center [631, 36] width 827 height 46
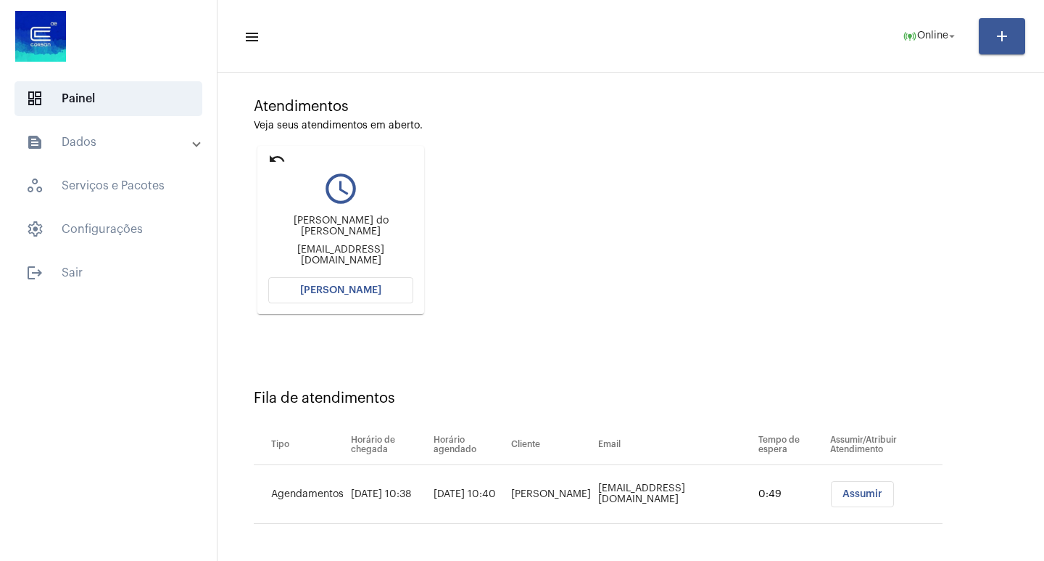
scroll to position [110, 0]
click at [380, 290] on button "[PERSON_NAME]" at bounding box center [340, 288] width 145 height 26
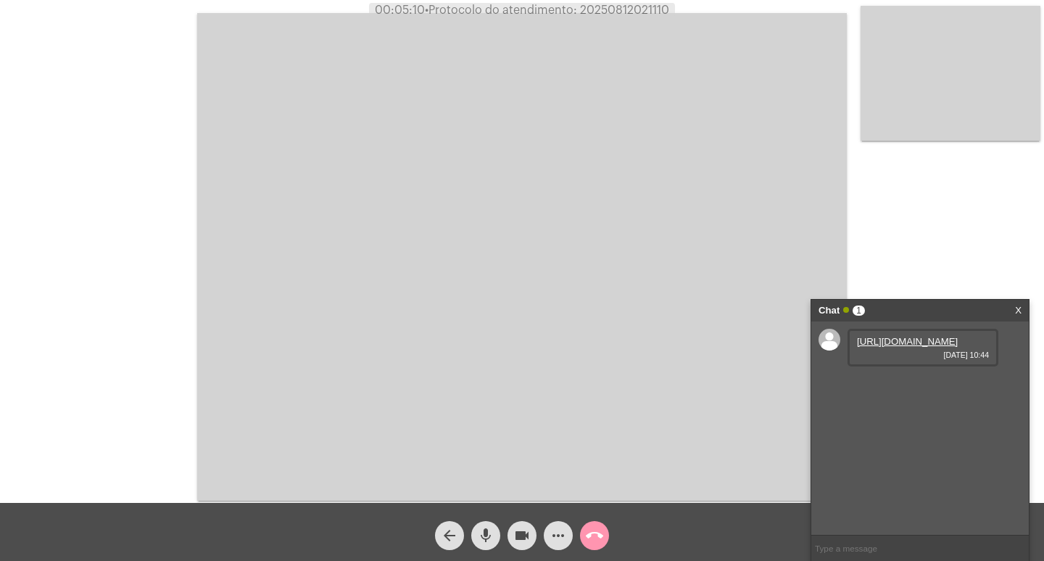
click at [897, 347] on link "[URL][DOMAIN_NAME]" at bounding box center [907, 341] width 101 height 11
click at [488, 533] on mat-icon "mic" at bounding box center [485, 535] width 17 height 17
click at [520, 543] on mat-icon "videocam" at bounding box center [522, 535] width 17 height 17
click at [520, 543] on mat-icon "videocam_off" at bounding box center [522, 535] width 17 height 17
click at [904, 388] on link "[URL][DOMAIN_NAME]" at bounding box center [907, 382] width 101 height 11
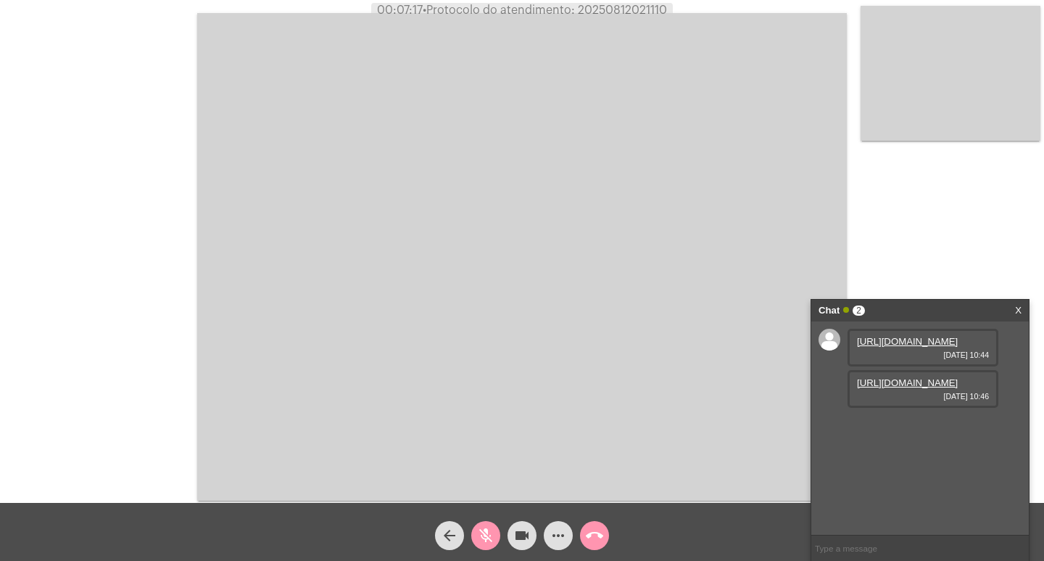
click at [492, 544] on mat-icon "mic_off" at bounding box center [485, 535] width 17 height 17
click at [479, 532] on mat-icon "mic" at bounding box center [485, 535] width 17 height 17
click at [524, 540] on mat-icon "videocam" at bounding box center [522, 535] width 17 height 17
click at [467, 530] on div "arrow_back" at bounding box center [450, 532] width 36 height 36
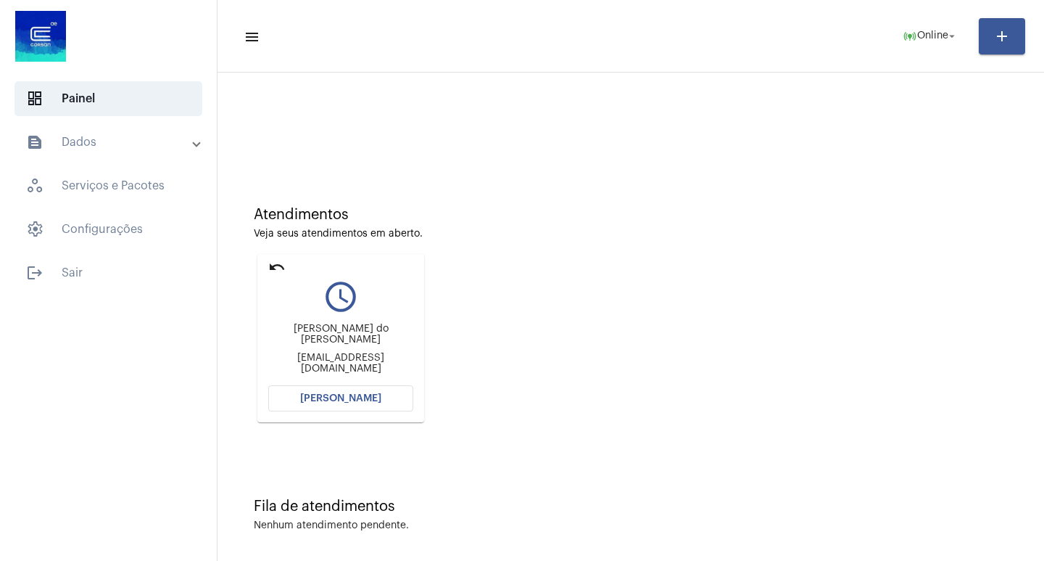
click at [350, 400] on span "[PERSON_NAME]" at bounding box center [340, 398] width 81 height 10
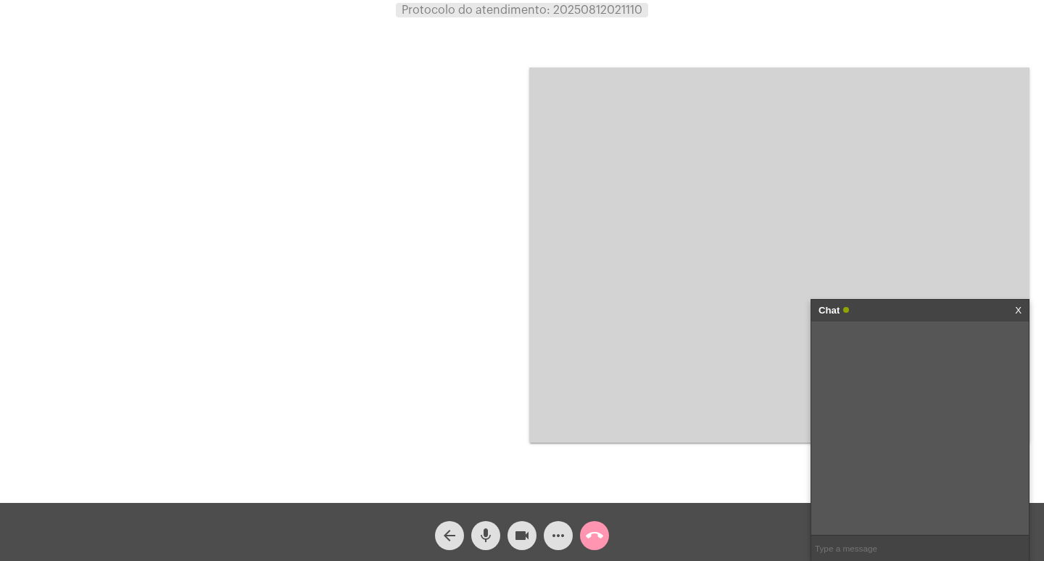
click at [1023, 305] on div "Chat X" at bounding box center [921, 311] width 218 height 22
click at [1019, 307] on link "X" at bounding box center [1018, 311] width 7 height 22
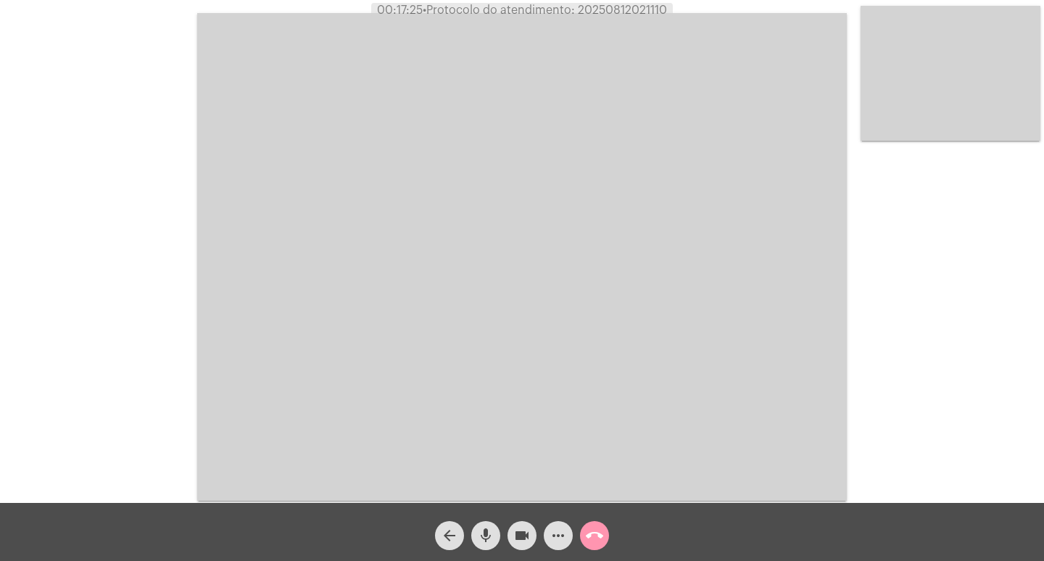
click at [615, 12] on span "• Protocolo do atendimento: 20250812021110" at bounding box center [545, 10] width 244 height 12
click at [615, 12] on span "• Protocolo do atendimento: 20250812021110" at bounding box center [546, 10] width 244 height 12
copy span "20250812021110"
click at [125, 22] on div "Acessando Câmera e Microfone..." at bounding box center [522, 255] width 1042 height 503
click at [561, 535] on mat-icon "more_horiz" at bounding box center [558, 535] width 17 height 17
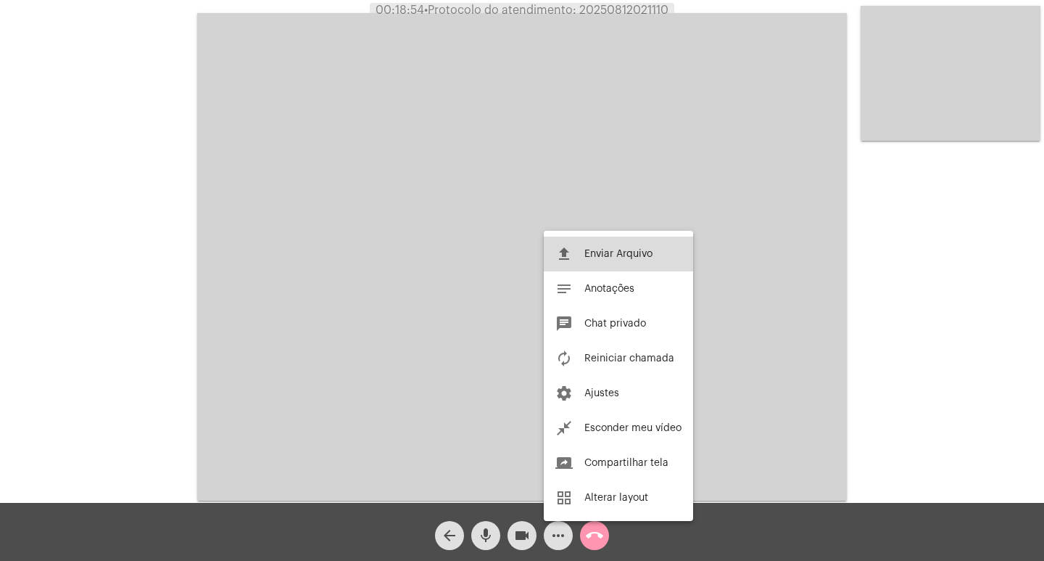
click at [622, 247] on button "file_upload Enviar Arquivo" at bounding box center [618, 253] width 149 height 35
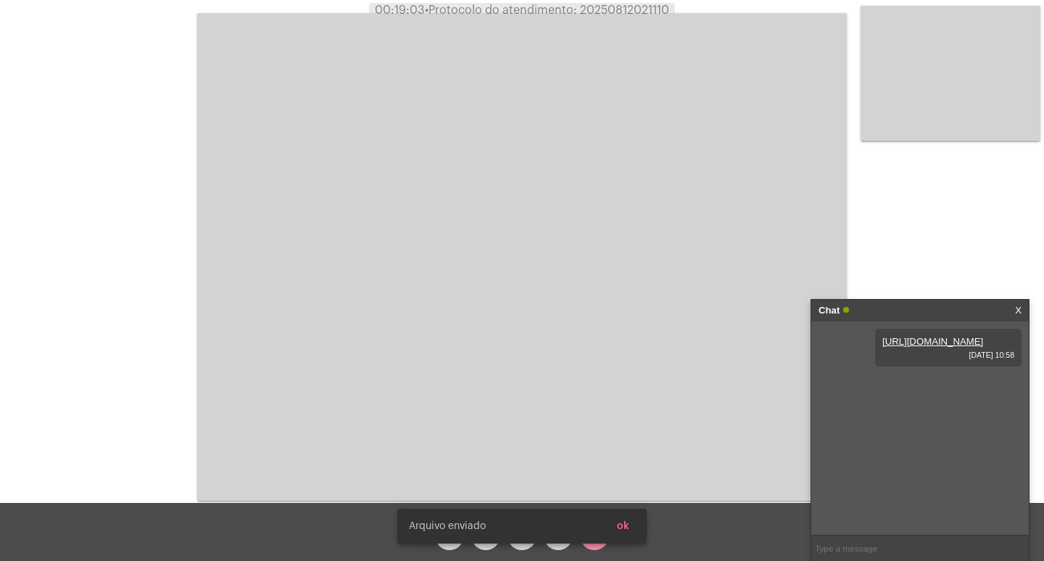
click at [571, 343] on video at bounding box center [522, 256] width 650 height 487
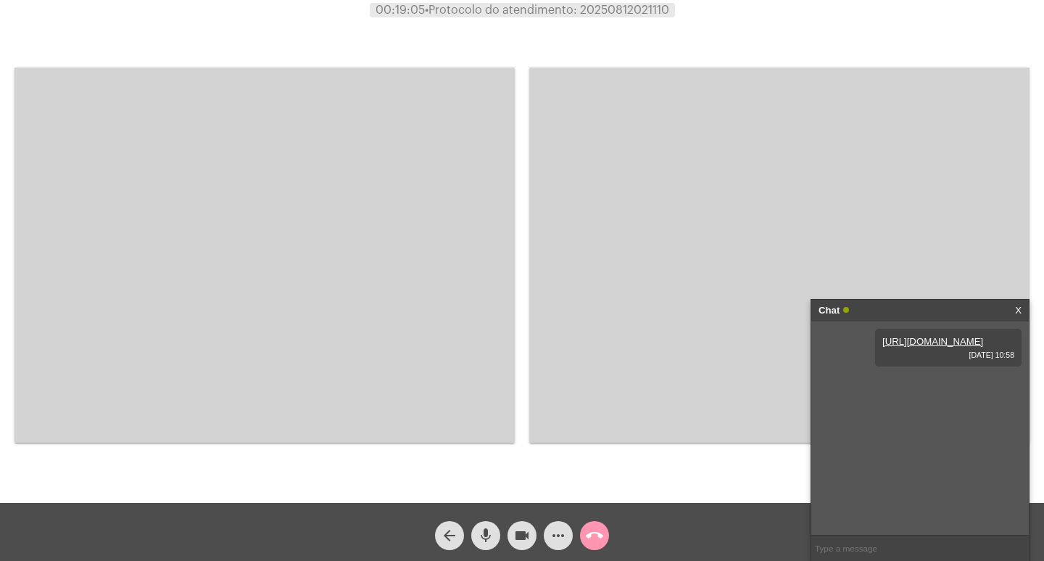
click at [332, 281] on video at bounding box center [265, 254] width 500 height 375
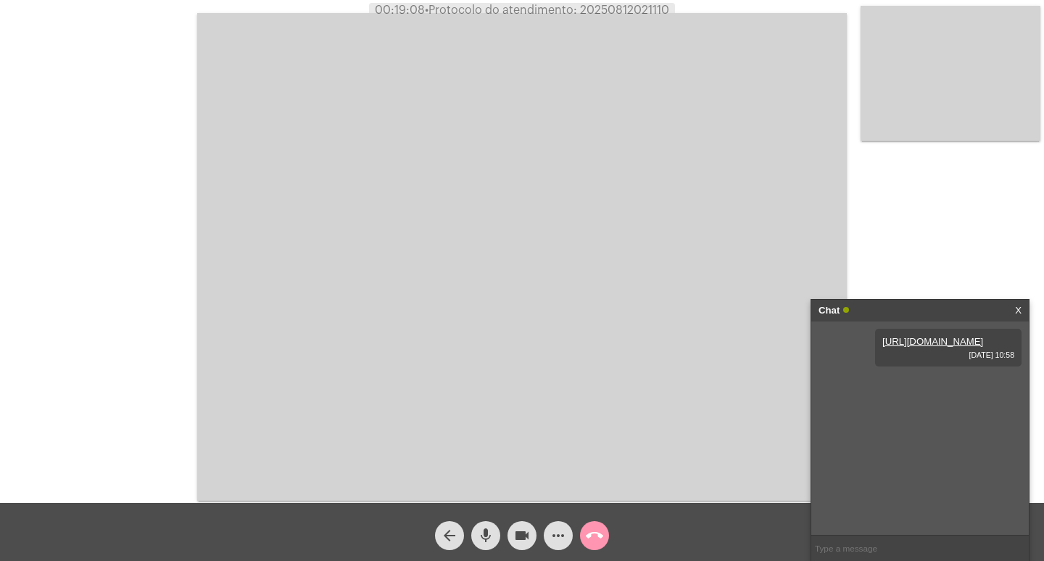
click at [596, 524] on span "call_end" at bounding box center [594, 535] width 17 height 29
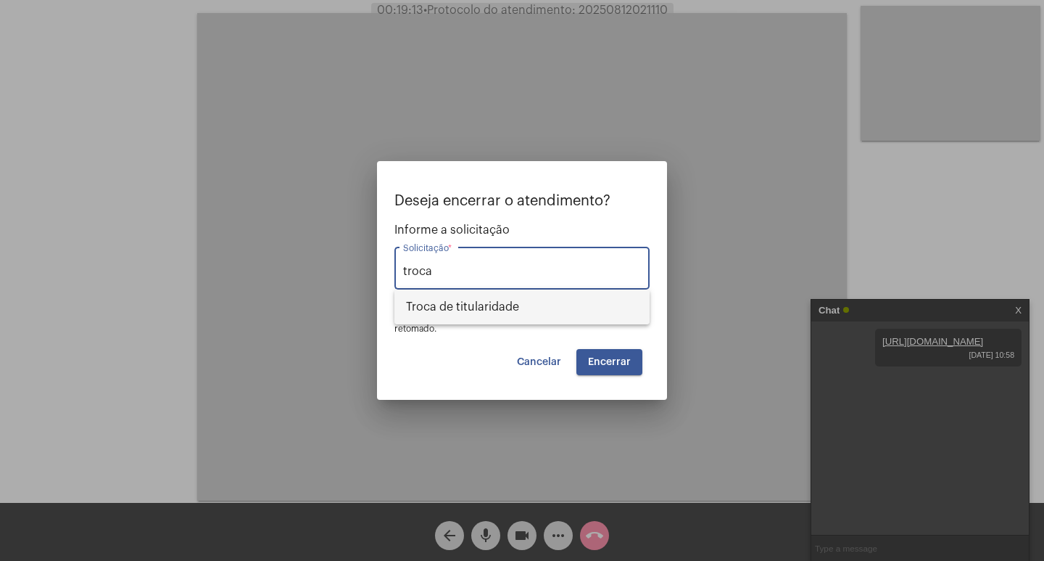
click at [579, 303] on span "Troca de titularidade" at bounding box center [522, 306] width 232 height 35
type input "Troca de titularidade"
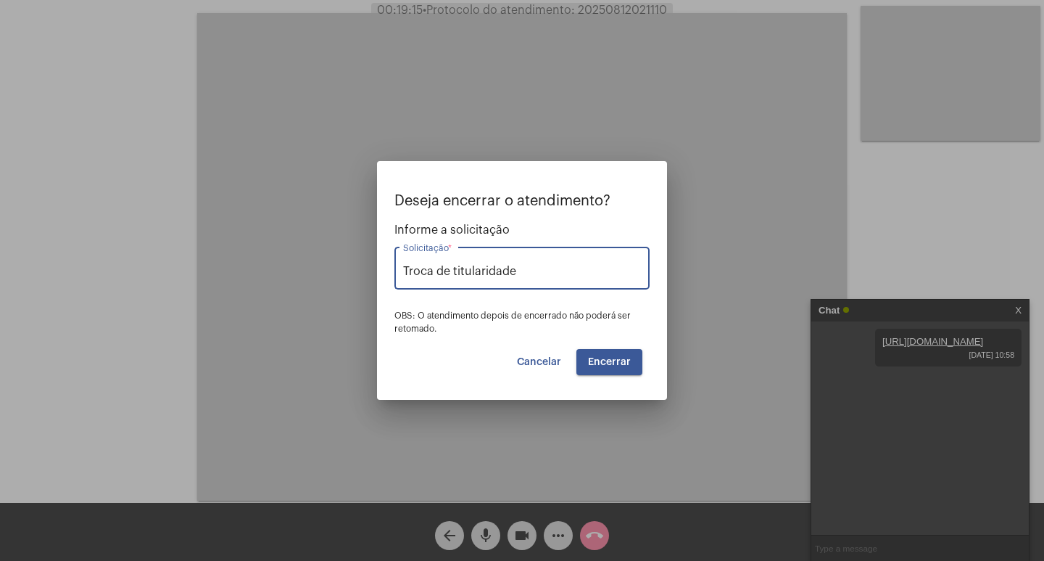
click at [613, 353] on button "Encerrar" at bounding box center [610, 362] width 66 height 26
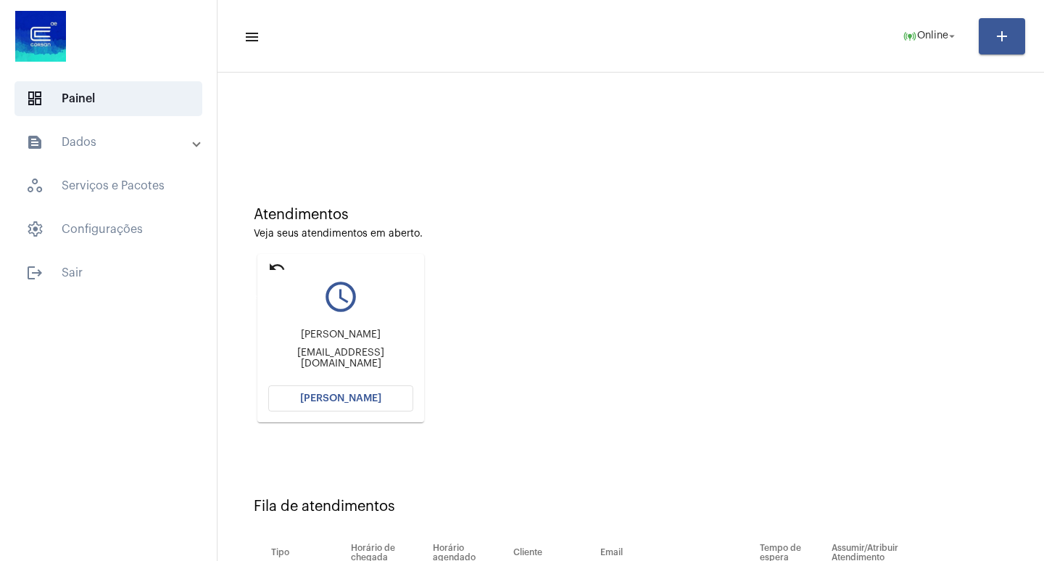
click at [279, 271] on mat-icon "undo" at bounding box center [276, 266] width 17 height 17
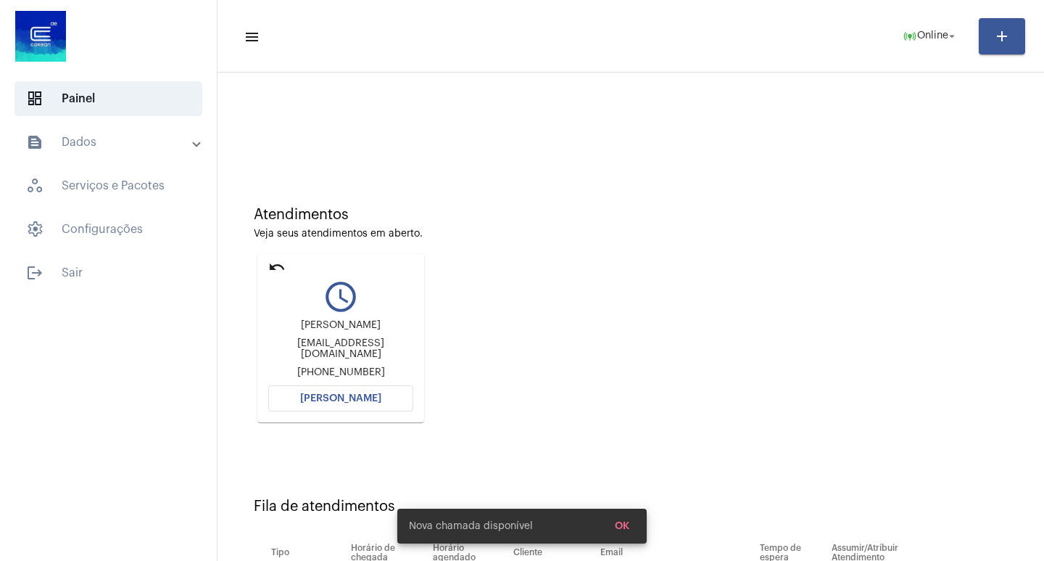
scroll to position [110, 0]
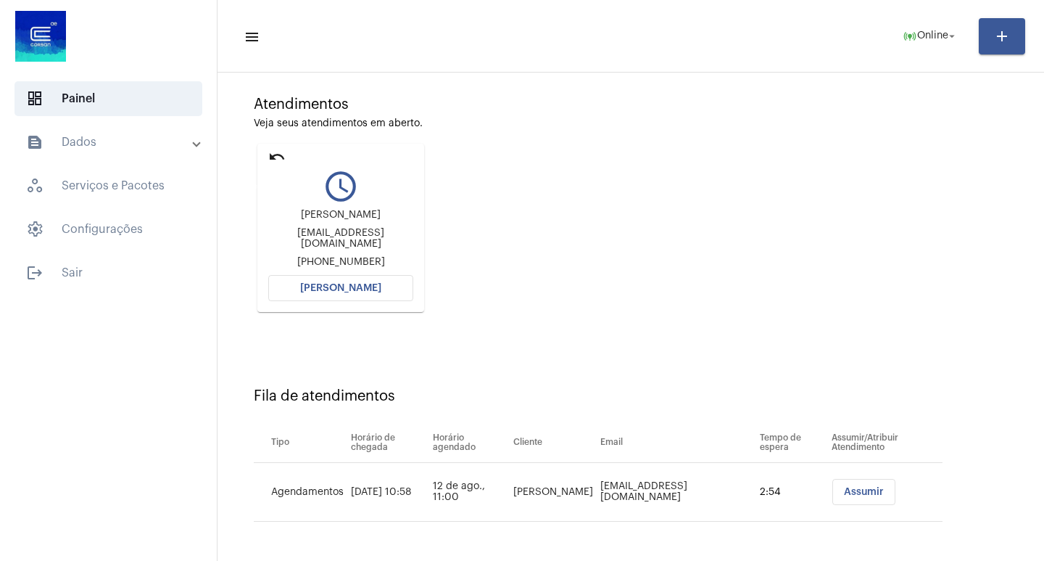
click at [281, 154] on mat-icon "undo" at bounding box center [276, 156] width 17 height 17
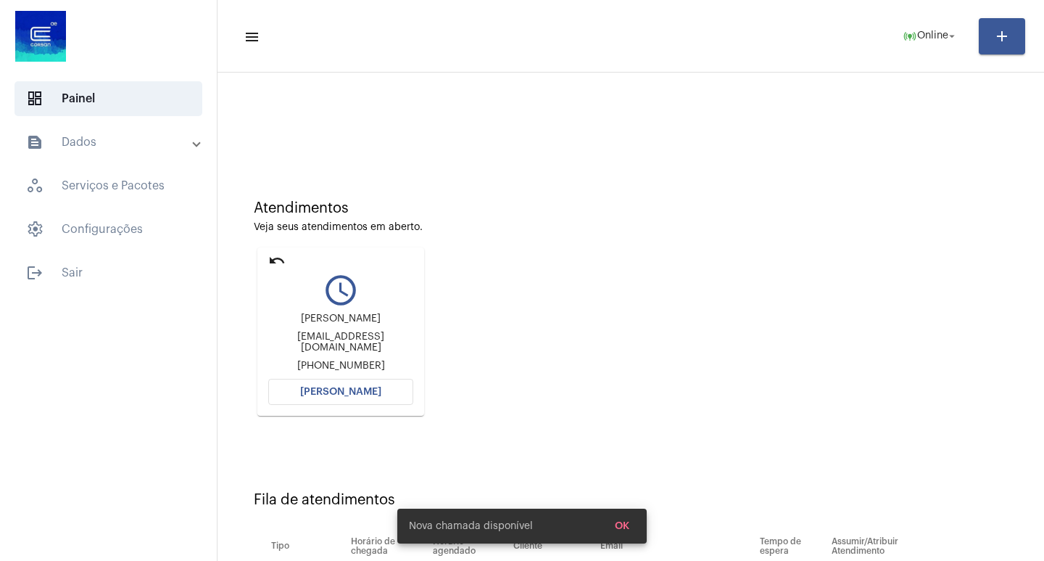
scroll to position [0, 0]
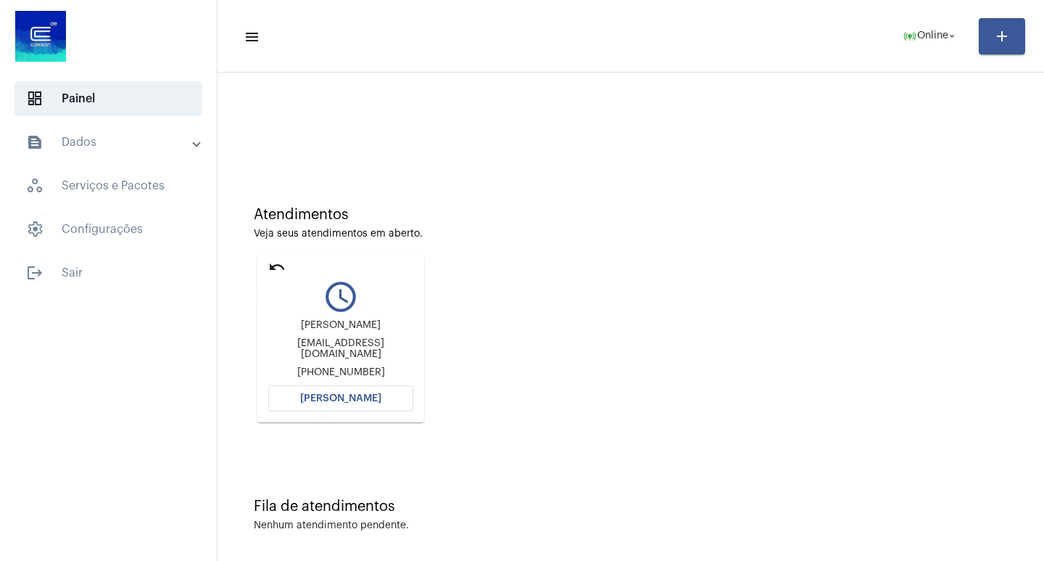
click at [276, 266] on mat-icon "undo" at bounding box center [276, 266] width 17 height 17
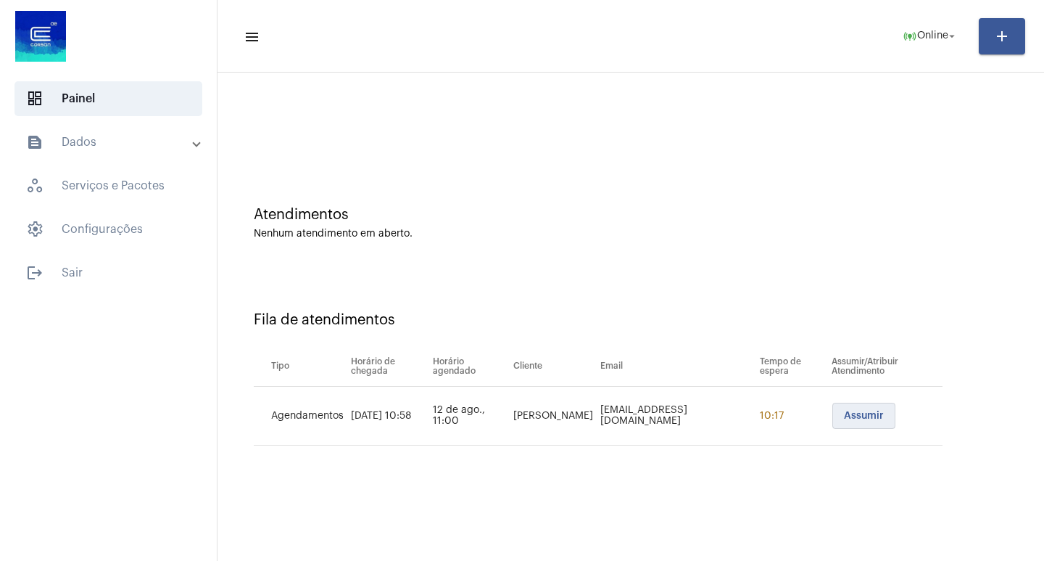
click at [876, 427] on button "Assumir" at bounding box center [864, 416] width 63 height 26
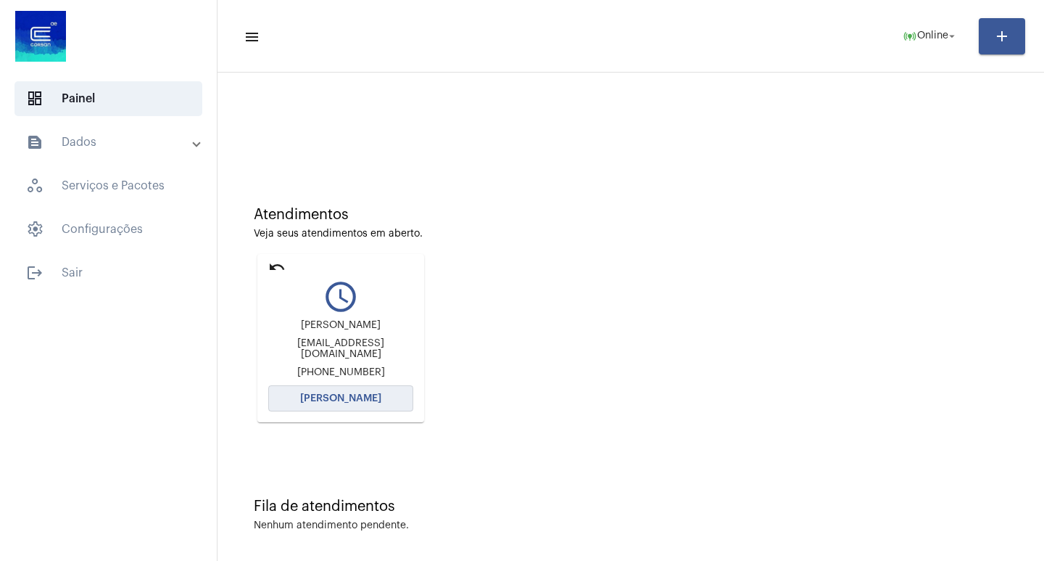
click at [341, 390] on button "[PERSON_NAME]" at bounding box center [340, 398] width 145 height 26
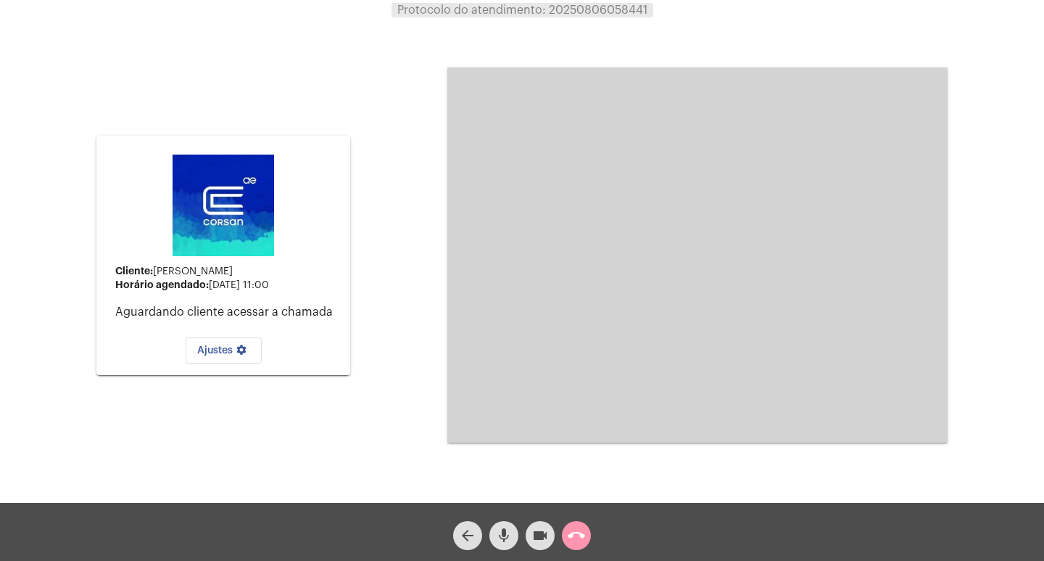
click at [574, 541] on mat-icon "call_end" at bounding box center [576, 535] width 17 height 17
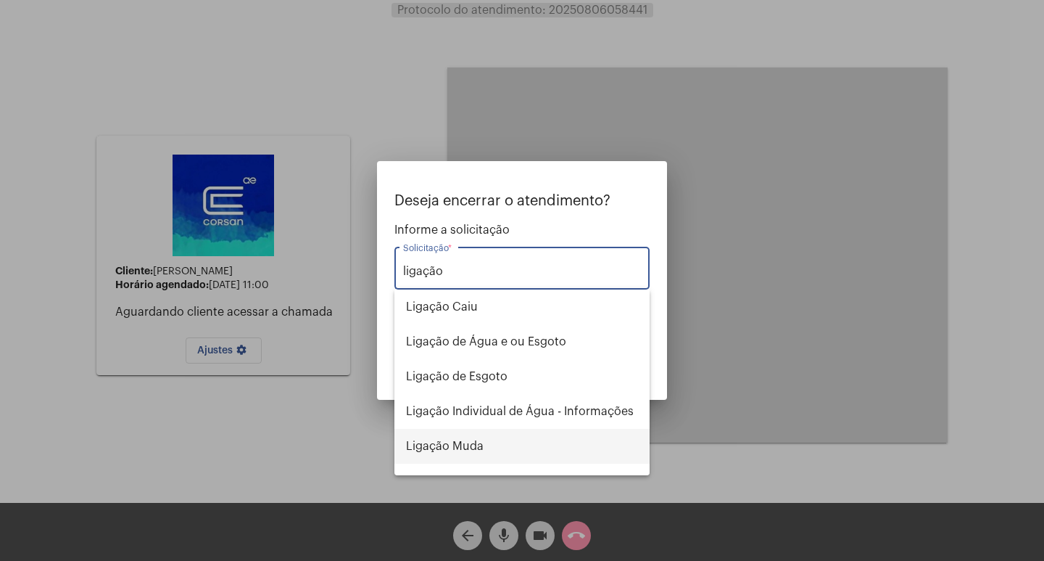
click at [416, 435] on span "Ligação Muda" at bounding box center [522, 446] width 232 height 35
type input "Ligação Muda"
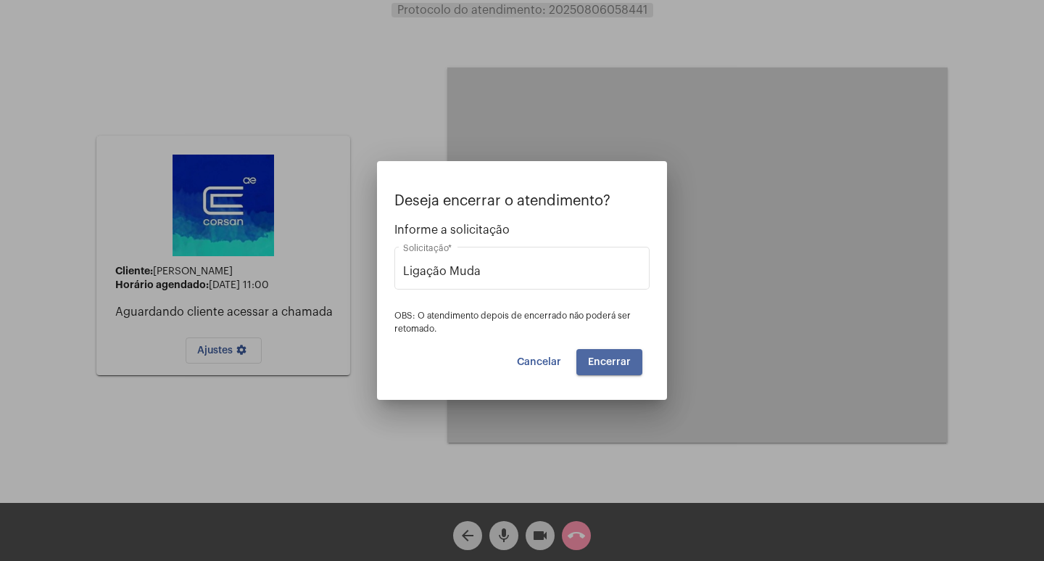
click at [626, 363] on span "Encerrar" at bounding box center [609, 362] width 43 height 10
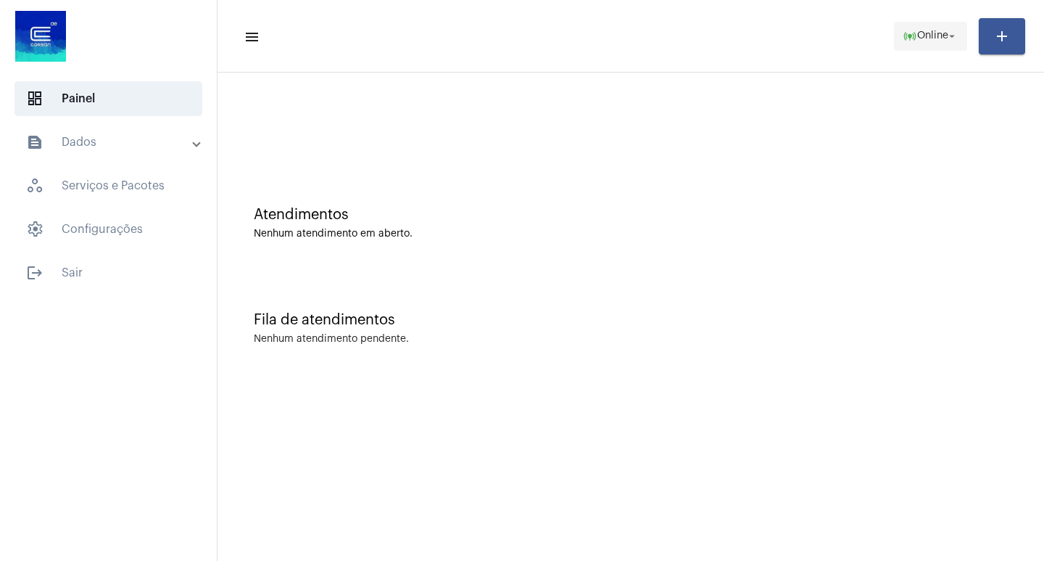
click at [905, 41] on mat-icon "online_prediction" at bounding box center [910, 36] width 15 height 15
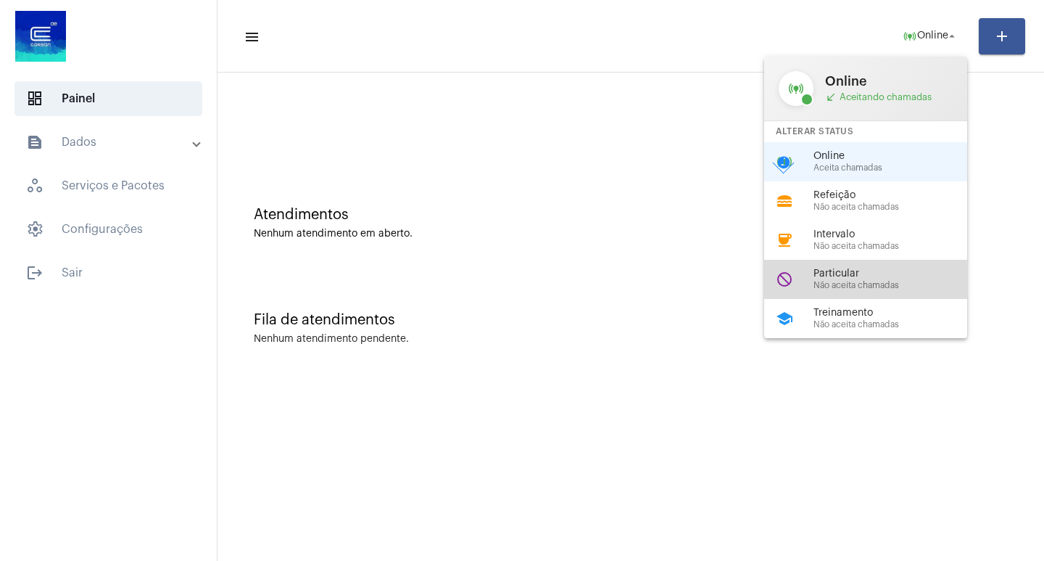
click at [870, 278] on span "Particular" at bounding box center [896, 273] width 165 height 11
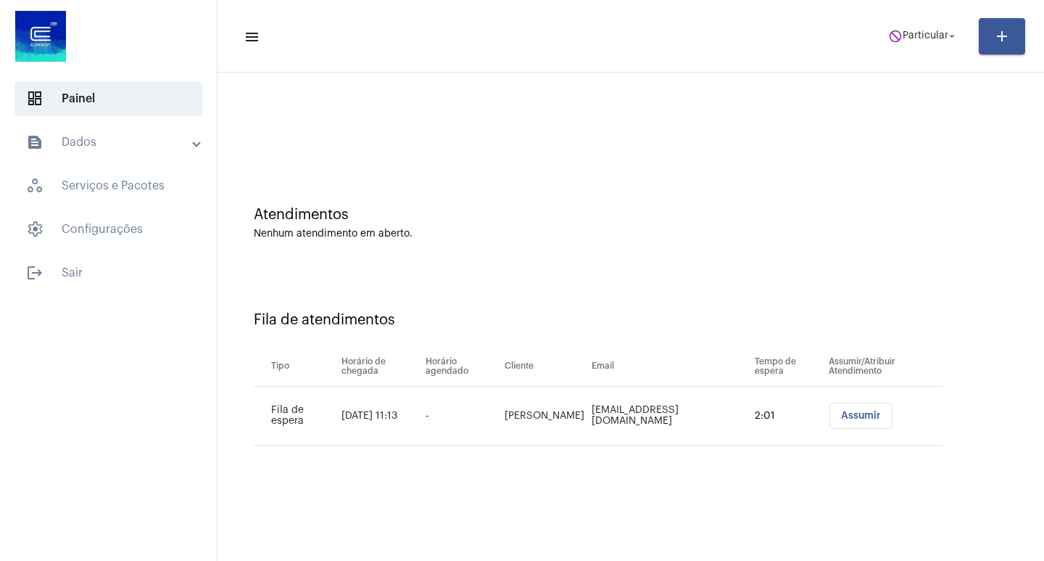
click at [865, 416] on span "Assumir" at bounding box center [861, 416] width 40 height 10
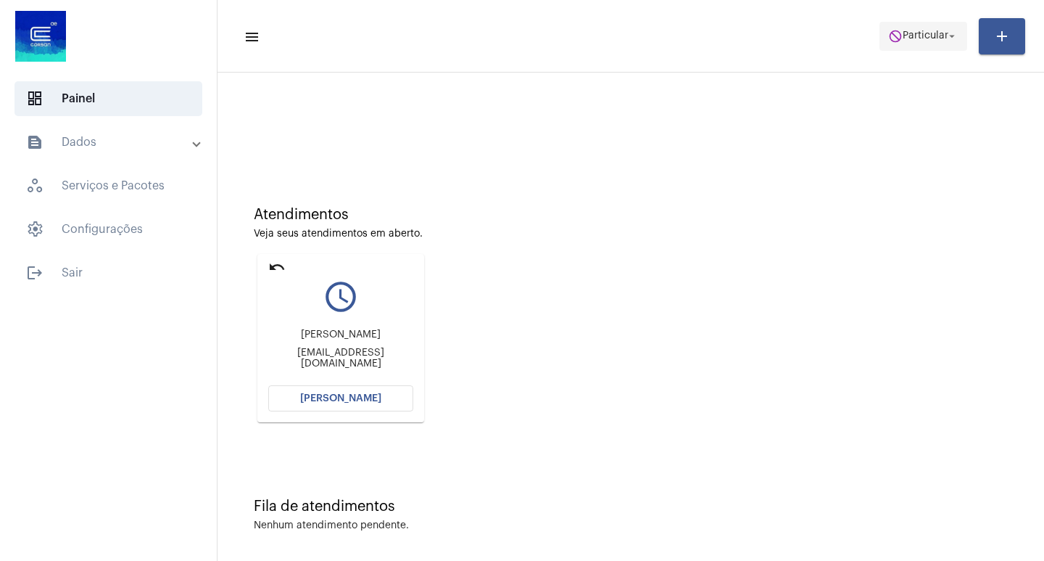
click at [944, 31] on span "Particular" at bounding box center [926, 36] width 46 height 10
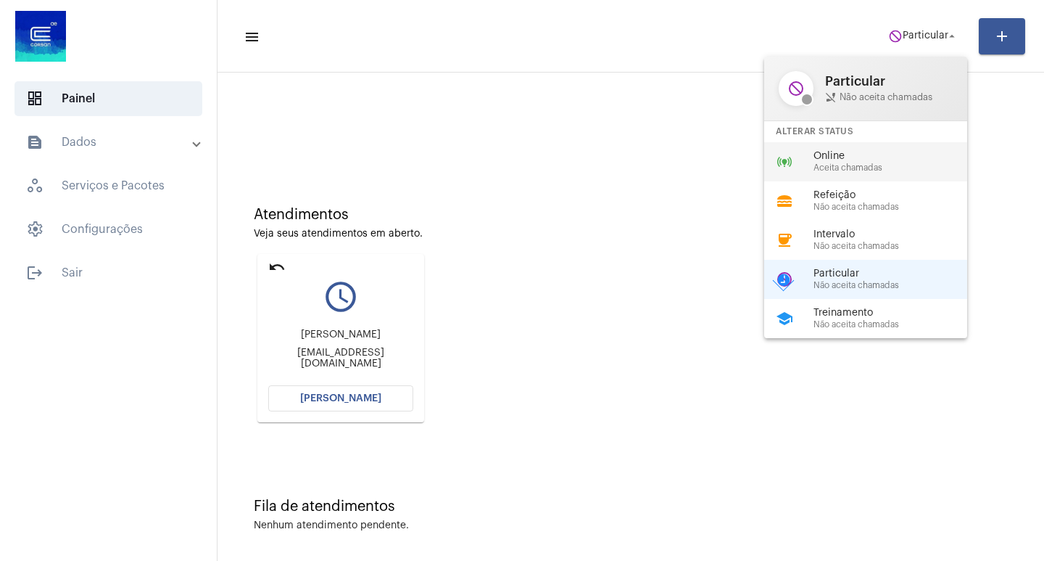
click at [914, 147] on div "online_prediction Online Aceita chamadas" at bounding box center [877, 161] width 226 height 39
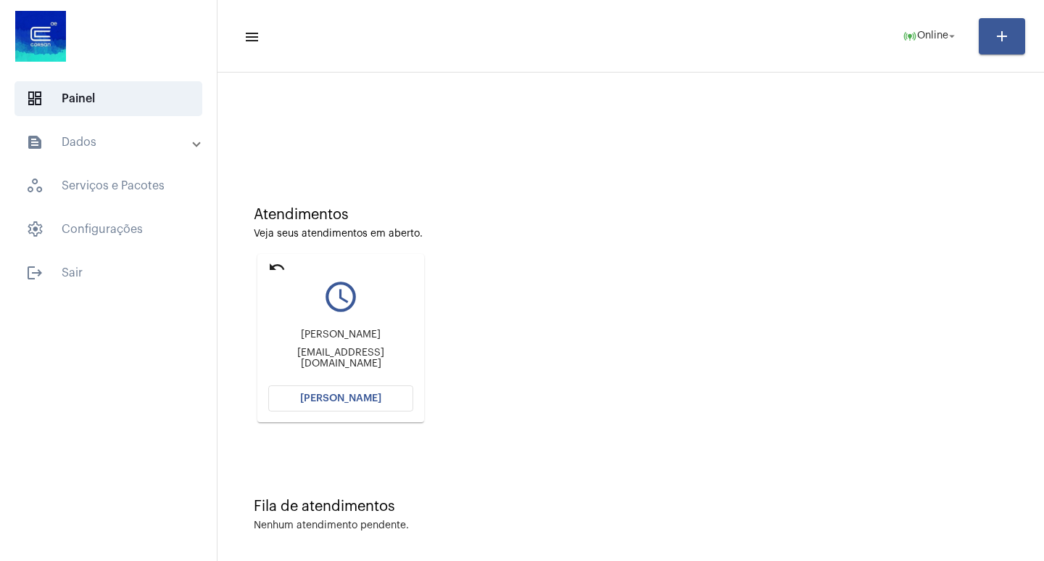
click at [290, 412] on mat-card "undo query_builder [PERSON_NAME] [EMAIL_ADDRESS][DOMAIN_NAME] [PERSON_NAME]" at bounding box center [340, 338] width 167 height 168
click at [284, 405] on button "[PERSON_NAME]" at bounding box center [340, 398] width 145 height 26
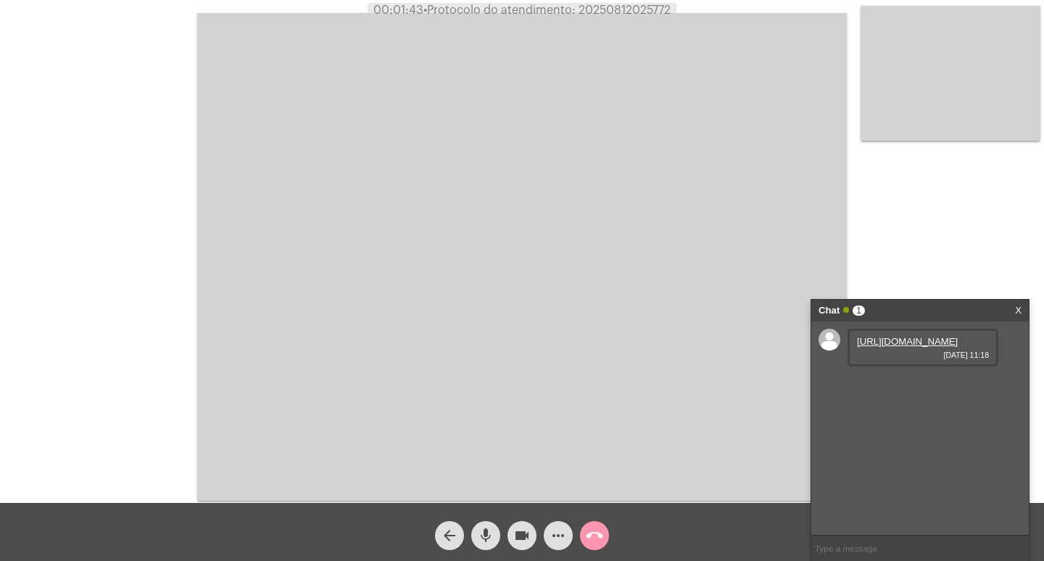
click at [890, 347] on link "[URL][DOMAIN_NAME]" at bounding box center [907, 341] width 101 height 11
click at [915, 388] on link "[URL][DOMAIN_NAME]" at bounding box center [907, 382] width 101 height 11
drag, startPoint x: 859, startPoint y: 509, endPoint x: 923, endPoint y: 508, distance: 63.1
click at [923, 501] on div "51 984940415 [DATE] 11:23" at bounding box center [923, 482] width 151 height 38
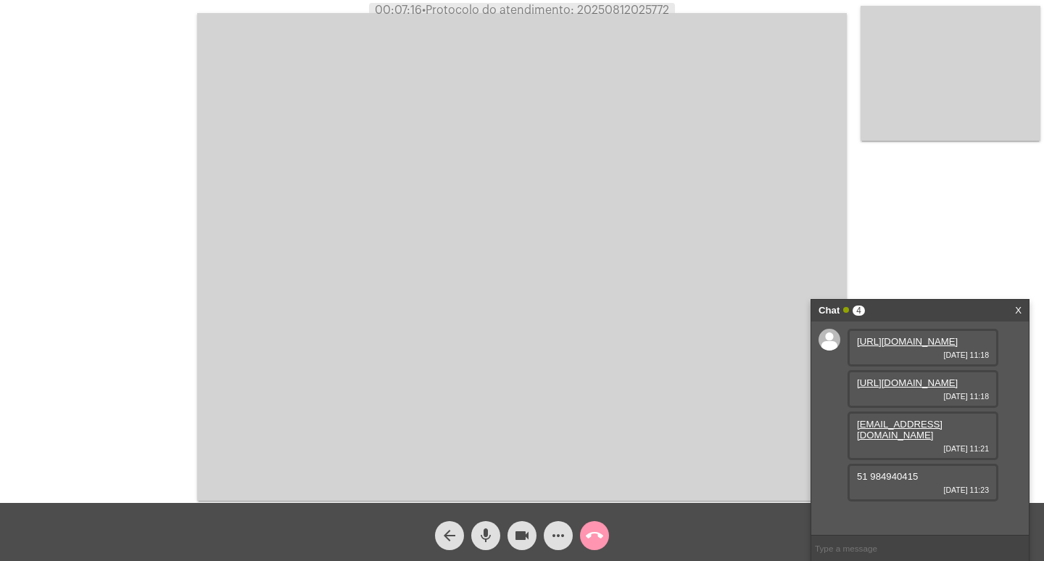
copy span "51 984940415"
click at [495, 537] on button "mic" at bounding box center [485, 535] width 29 height 29
click at [495, 537] on button "mic_off" at bounding box center [485, 535] width 29 height 29
click at [495, 537] on button "mic" at bounding box center [485, 535] width 29 height 29
click at [514, 533] on mat-icon "videocam" at bounding box center [522, 535] width 17 height 17
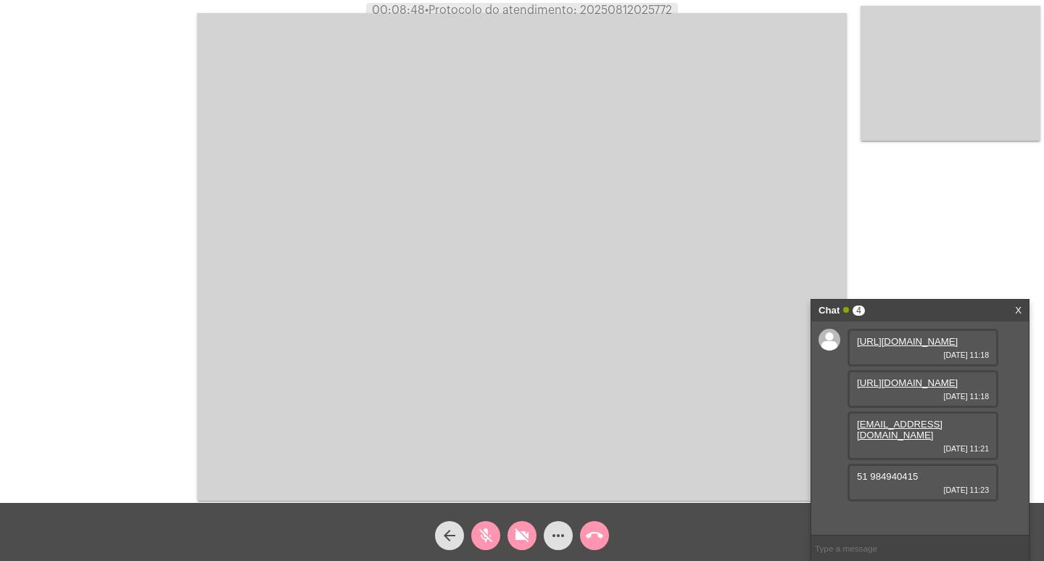
click at [510, 535] on button "videocam_off" at bounding box center [522, 535] width 29 height 29
click at [498, 538] on button "mic_off" at bounding box center [485, 535] width 29 height 29
click at [627, 7] on span "• Protocolo do atendimento: 20250812025772" at bounding box center [547, 10] width 247 height 12
copy span "20250812025772"
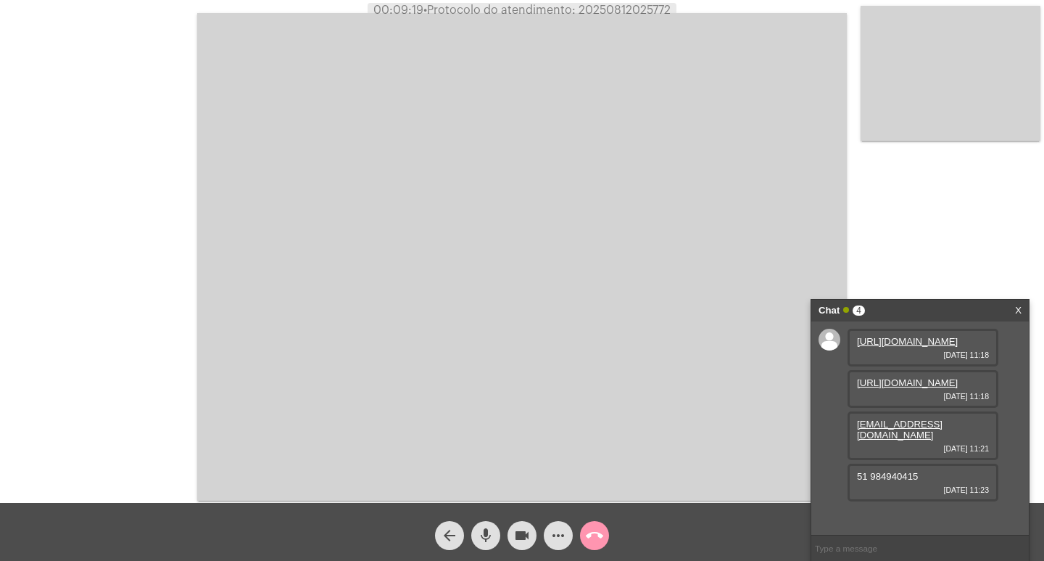
drag, startPoint x: 473, startPoint y: 131, endPoint x: 443, endPoint y: 127, distance: 30.0
click at [473, 131] on video at bounding box center [522, 256] width 650 height 487
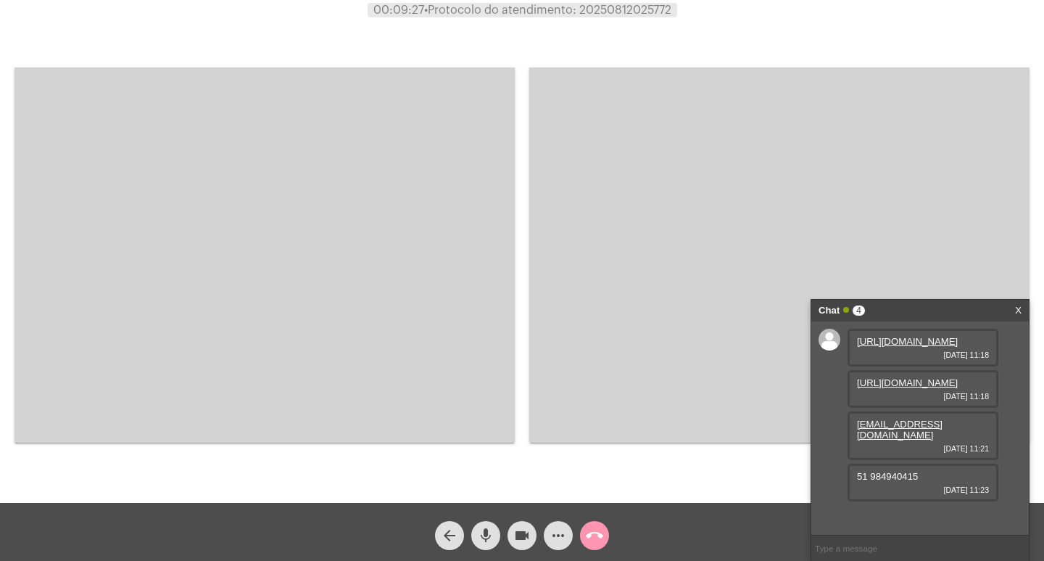
click at [479, 549] on span "mic" at bounding box center [485, 535] width 17 height 29
click at [472, 537] on button "mic_off" at bounding box center [485, 535] width 29 height 29
click at [490, 546] on span "mic" at bounding box center [485, 535] width 17 height 29
click at [494, 527] on mat-icon "mic_off" at bounding box center [485, 535] width 17 height 17
click at [487, 533] on mat-icon "mic" at bounding box center [485, 535] width 17 height 17
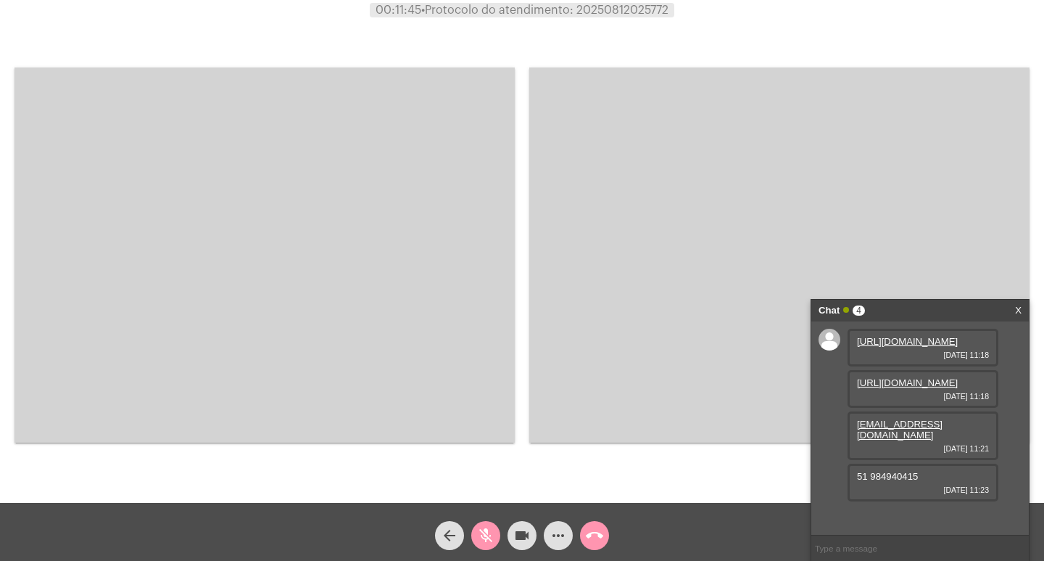
click at [513, 539] on button "videocam" at bounding box center [522, 535] width 29 height 29
click at [495, 527] on button "mic_off" at bounding box center [485, 535] width 29 height 29
click at [515, 527] on mat-icon "videocam_off" at bounding box center [522, 535] width 17 height 17
click at [1015, 308] on link "X" at bounding box center [1018, 311] width 7 height 22
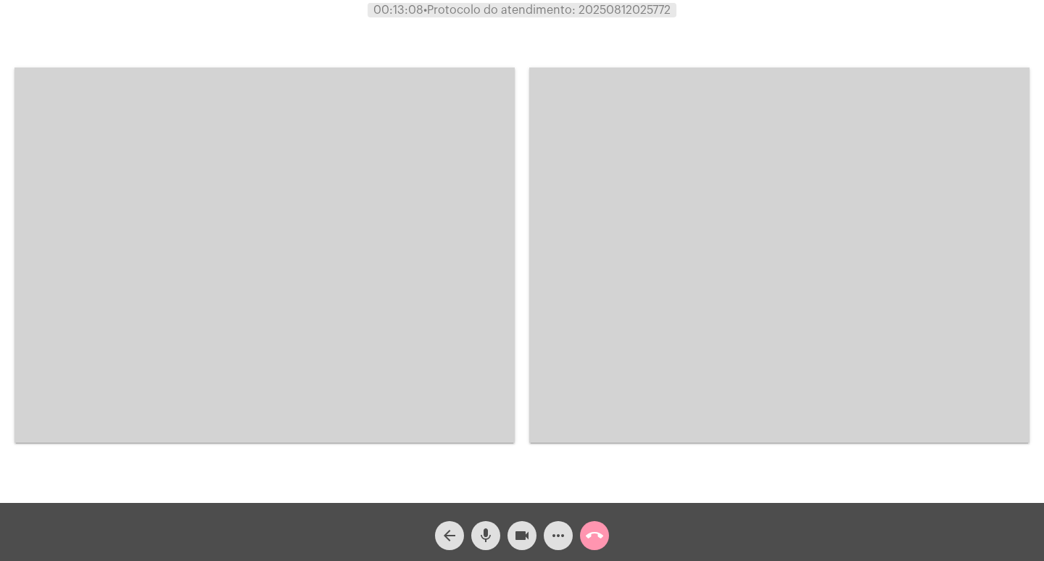
click at [499, 255] on video at bounding box center [265, 254] width 500 height 375
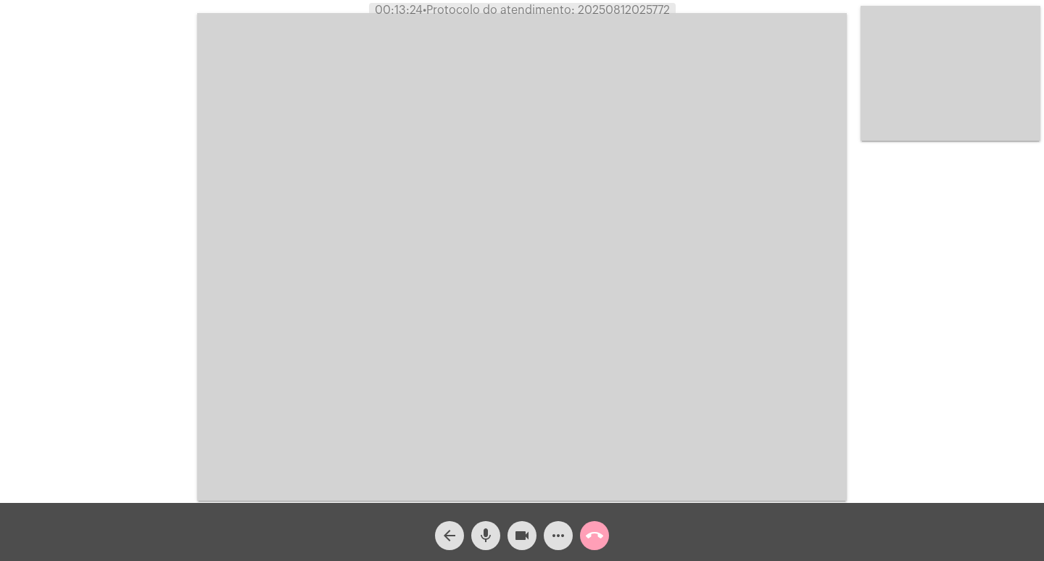
click at [604, 528] on button "call_end" at bounding box center [594, 535] width 29 height 29
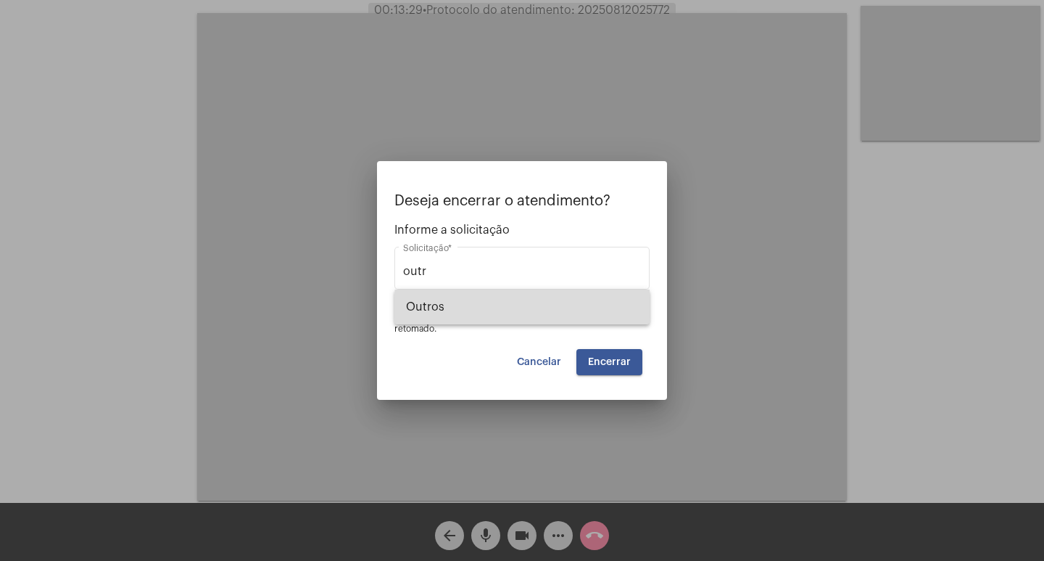
click at [593, 310] on span "Outros" at bounding box center [522, 306] width 232 height 35
type input "Outros"
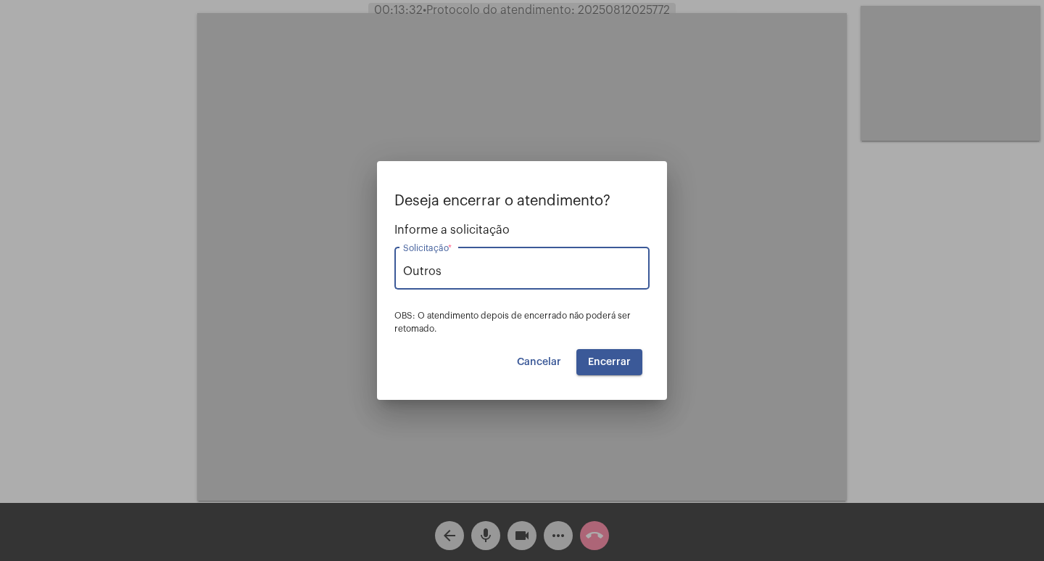
click at [622, 359] on span "Encerrar" at bounding box center [609, 362] width 43 height 10
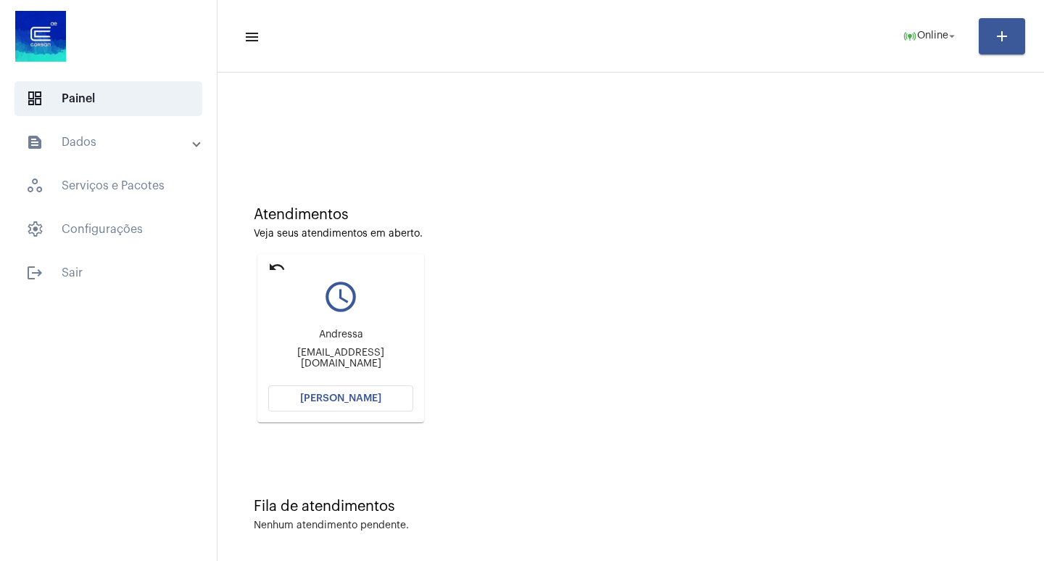
click at [309, 391] on button "[PERSON_NAME]" at bounding box center [340, 398] width 145 height 26
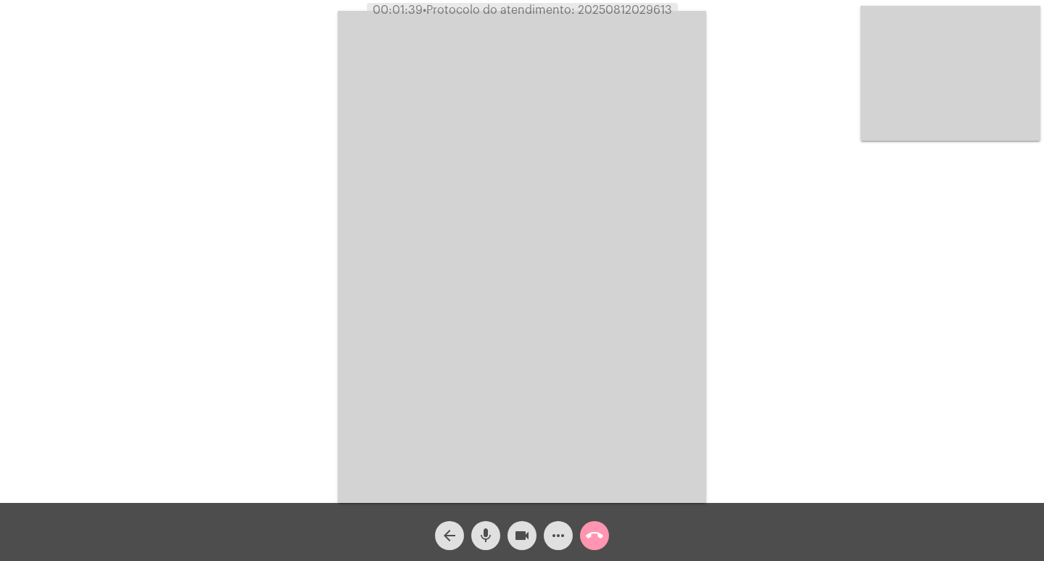
click at [579, 535] on div "call_end" at bounding box center [595, 532] width 36 height 36
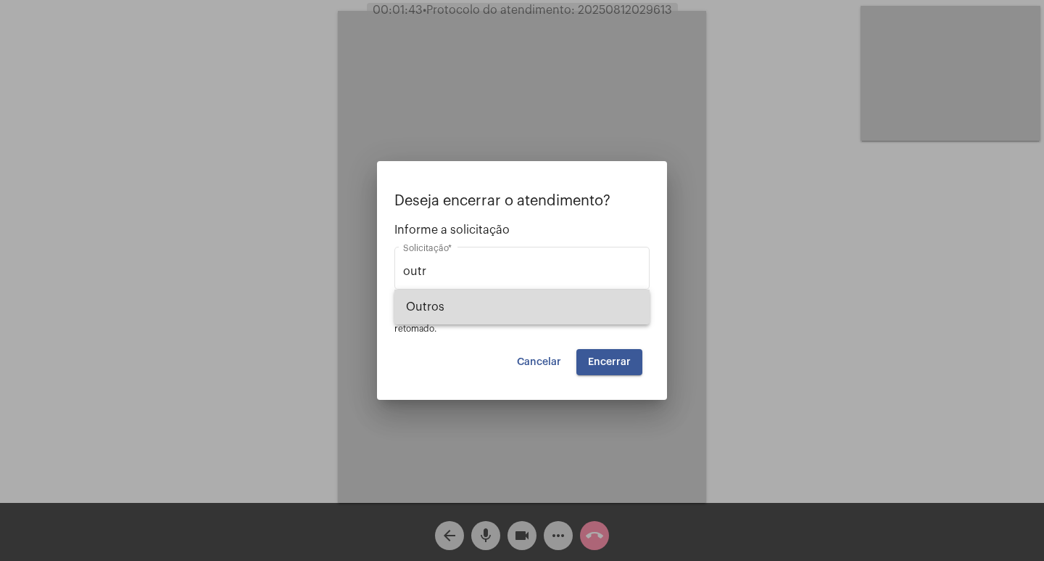
click at [564, 302] on span "Outros" at bounding box center [522, 306] width 232 height 35
type input "Outros"
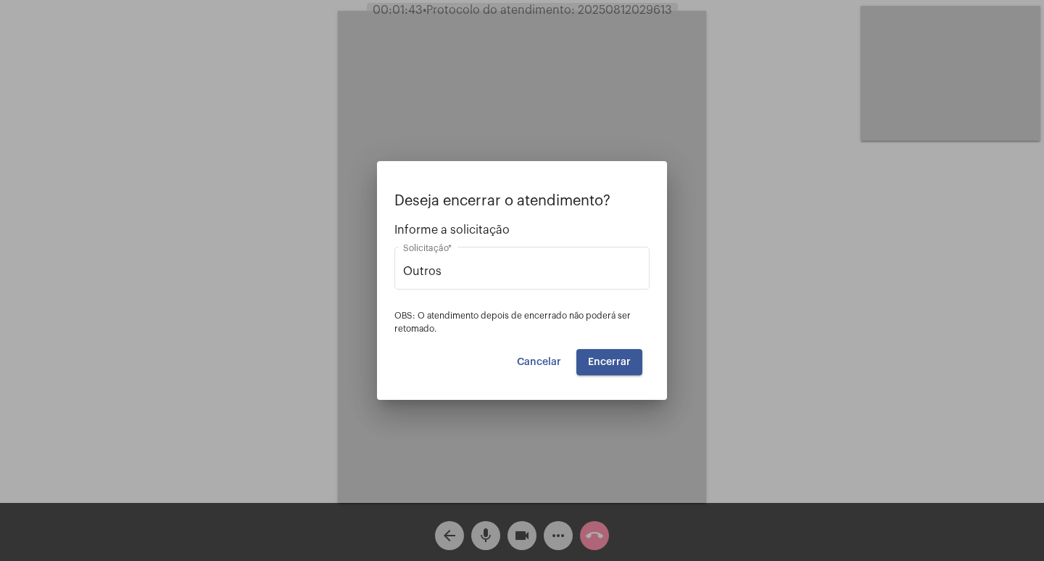
click at [608, 347] on div "Deseja encerrar o atendimento? Informe a solicitação Outros Solicitação * OBS: …" at bounding box center [522, 284] width 255 height 182
click at [617, 373] on button "Encerrar" at bounding box center [610, 362] width 66 height 26
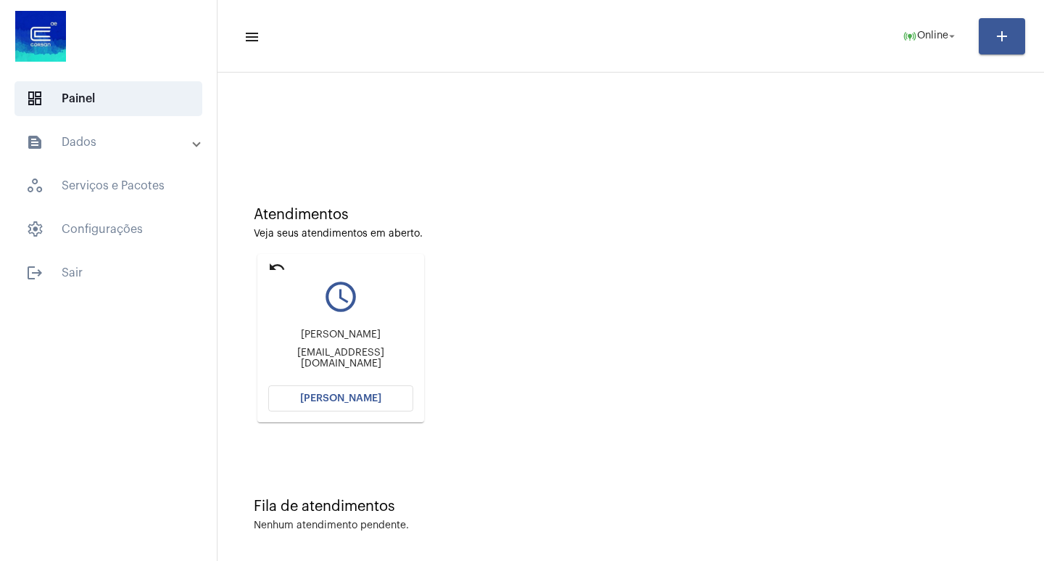
click at [392, 405] on button "[PERSON_NAME]" at bounding box center [340, 398] width 145 height 26
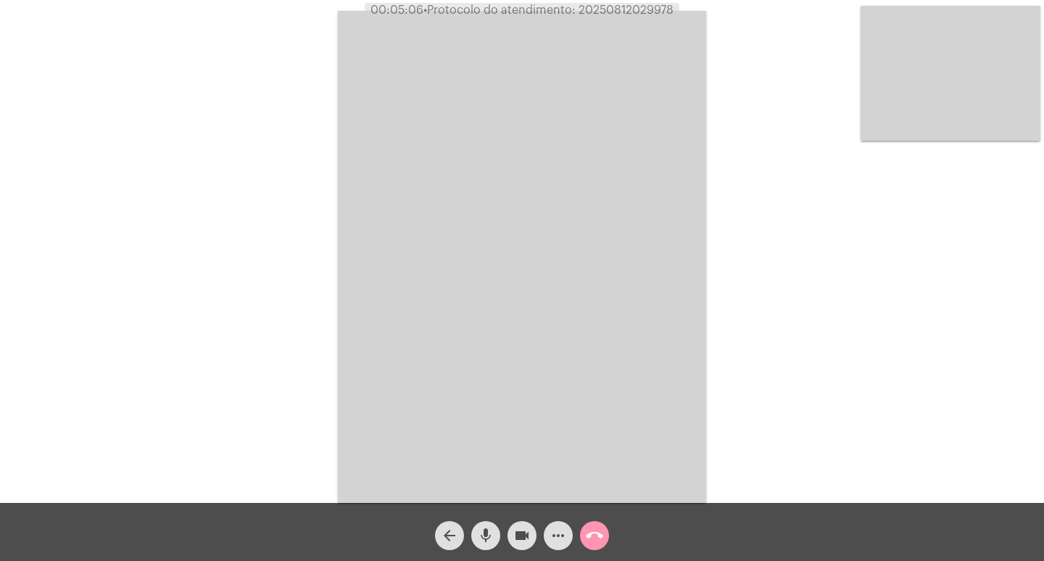
click at [497, 539] on button "mic" at bounding box center [485, 535] width 29 height 29
click at [520, 539] on mat-icon "videocam" at bounding box center [522, 535] width 17 height 17
click at [520, 539] on mat-icon "videocam_off" at bounding box center [522, 535] width 17 height 17
click at [484, 535] on mat-icon "mic_off" at bounding box center [485, 535] width 17 height 17
click at [638, 12] on span "• Protocolo do atendimento: 20250812029978" at bounding box center [547, 10] width 250 height 12
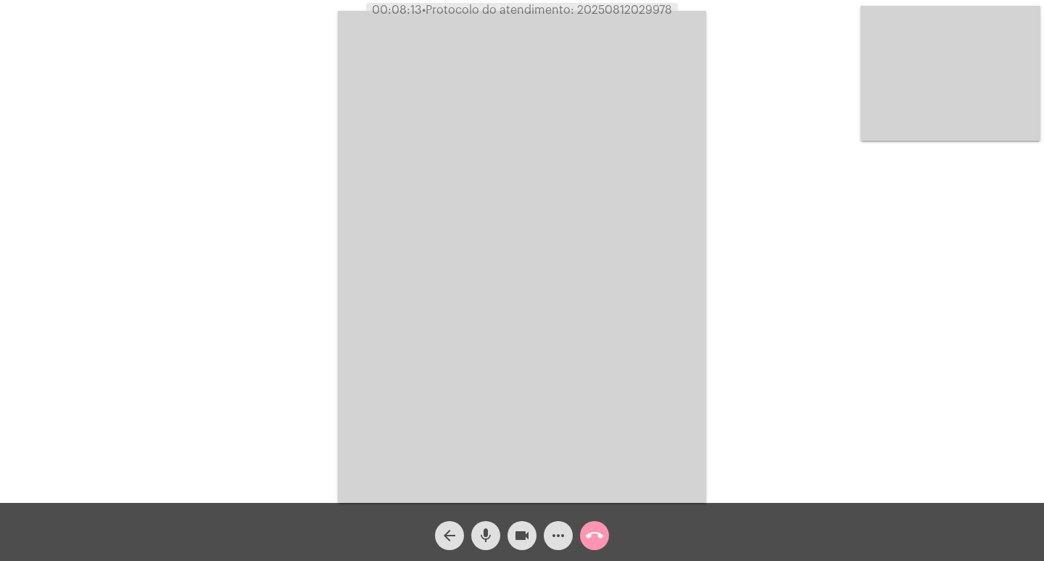
click at [638, 12] on span "• Protocolo do atendimento: 20250812029978" at bounding box center [547, 10] width 250 height 12
copy span "20250812029978"
click at [897, 373] on div "Acessando Câmera e Microfone..." at bounding box center [522, 255] width 1042 height 503
click at [592, 541] on mat-icon "call_end" at bounding box center [594, 535] width 17 height 17
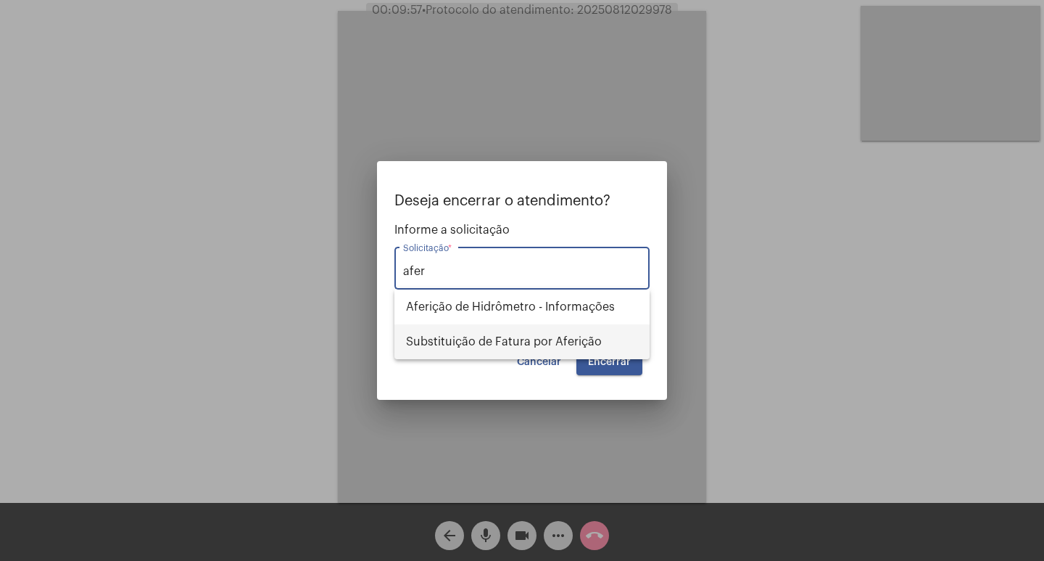
click at [632, 331] on span "Substituição de Fatura por Aferição" at bounding box center [522, 341] width 232 height 35
type input "Substituição de Fatura por Aferição"
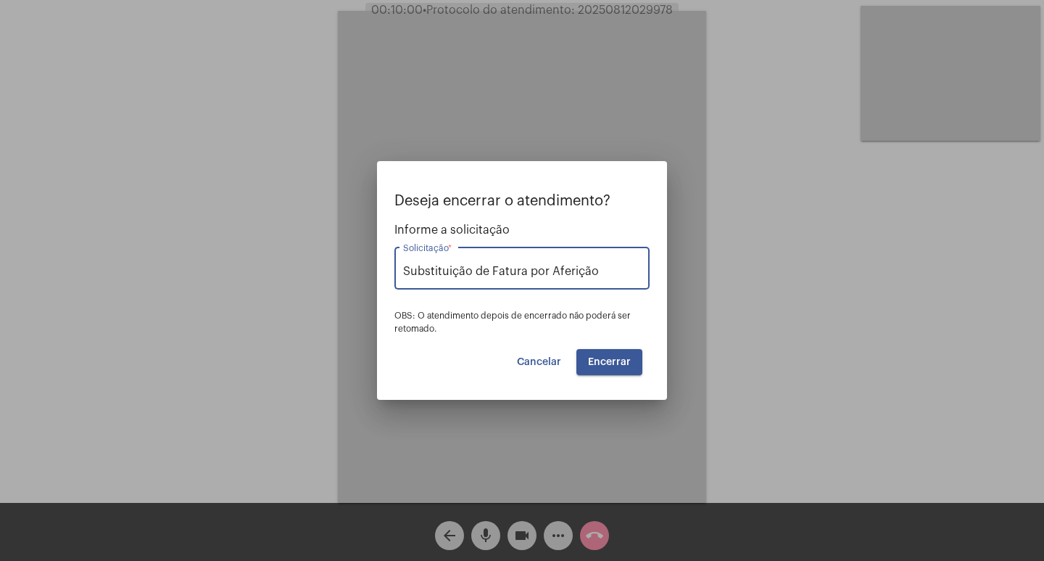
click at [622, 368] on button "Encerrar" at bounding box center [610, 362] width 66 height 26
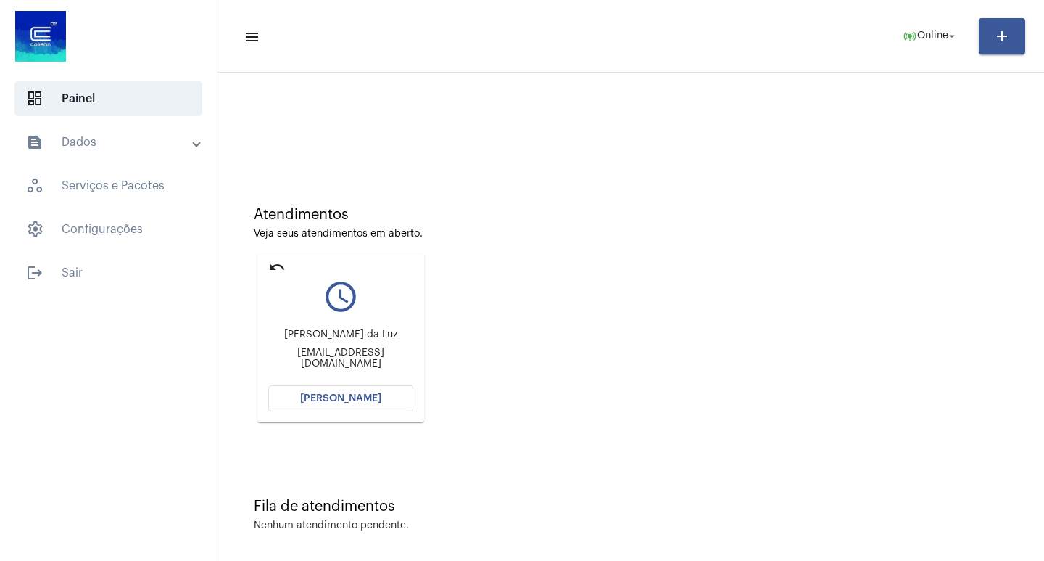
click at [263, 246] on div "Atendimentos Veja seus atendimentos em aberto. undo query_builder [PERSON_NAME]…" at bounding box center [631, 309] width 812 height 292
click at [272, 257] on mat-card "undo query_builder [PERSON_NAME] da [PERSON_NAME] [PERSON_NAME][EMAIL_ADDRESS][…" at bounding box center [340, 338] width 167 height 168
click at [272, 259] on mat-icon "undo" at bounding box center [276, 266] width 17 height 17
click at [276, 270] on mat-icon "undo" at bounding box center [276, 266] width 17 height 17
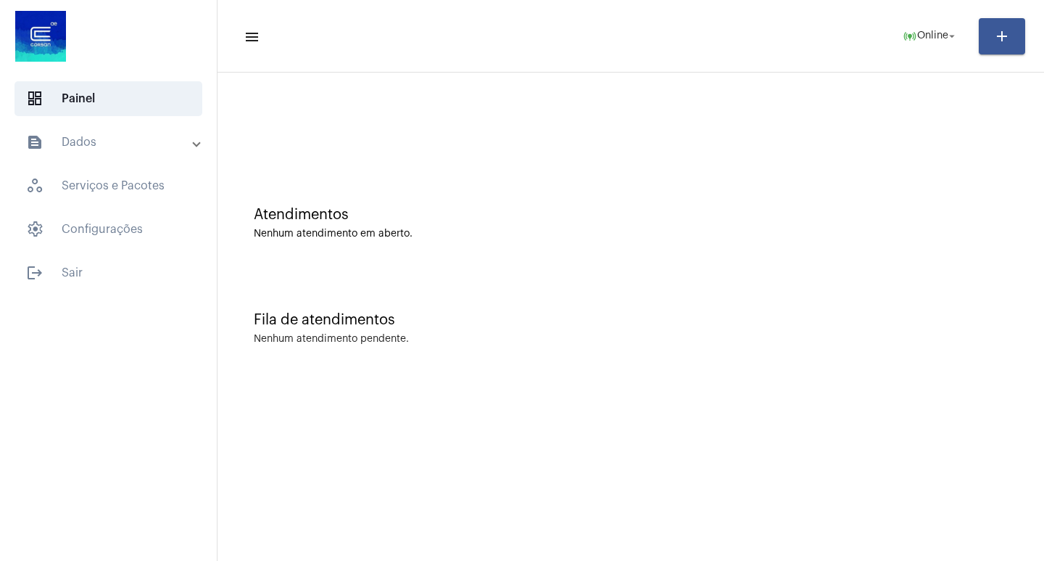
click at [954, 10] on mat-toolbar "menu online_prediction Online arrow_drop_down add" at bounding box center [631, 36] width 827 height 73
click at [936, 33] on span "Online" at bounding box center [933, 36] width 31 height 10
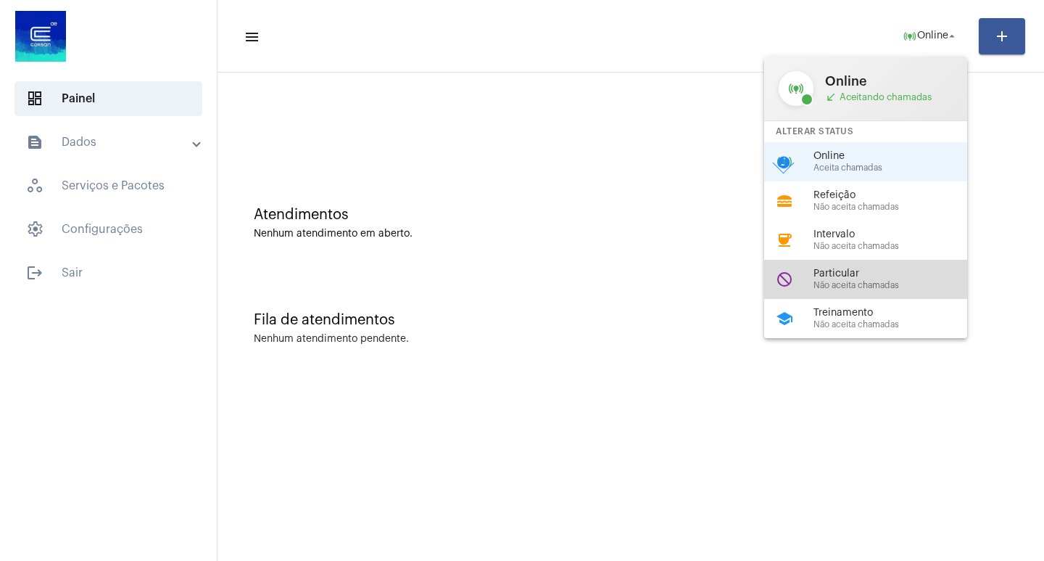
click at [864, 269] on span "Particular" at bounding box center [896, 273] width 165 height 11
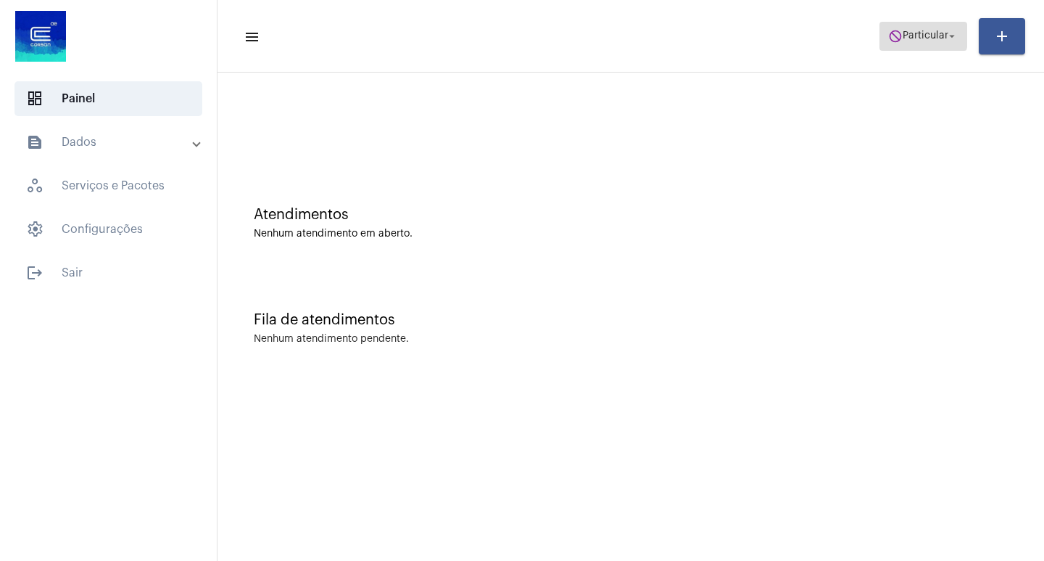
click at [897, 30] on mat-icon "do_not_disturb" at bounding box center [895, 36] width 15 height 15
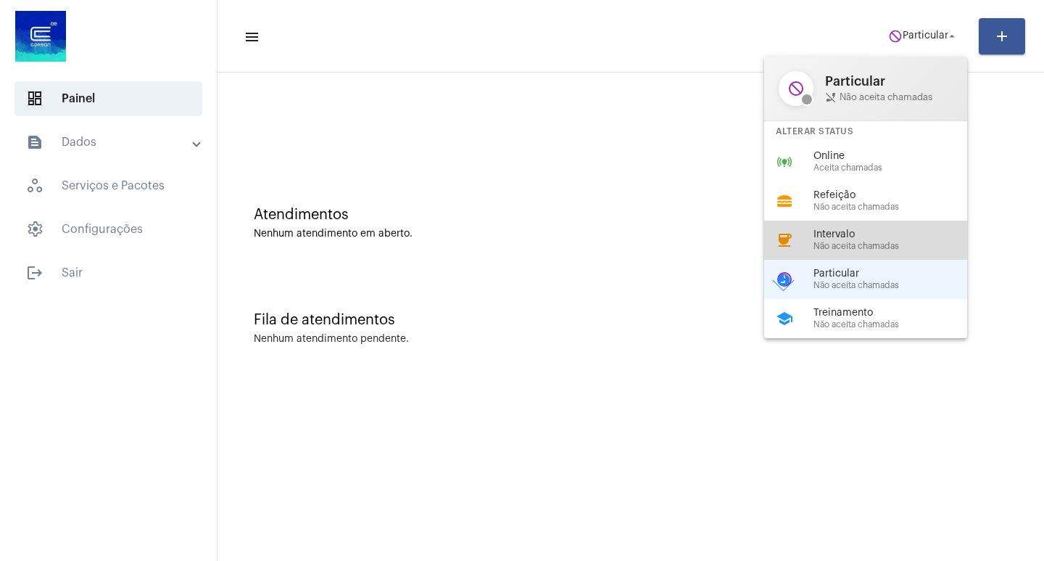
click at [875, 234] on span "Intervalo" at bounding box center [896, 234] width 165 height 11
